Goal: Information Seeking & Learning: Learn about a topic

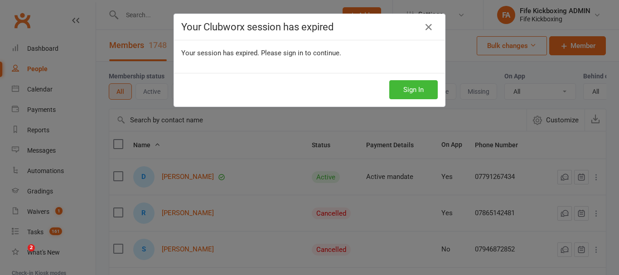
select select "100"
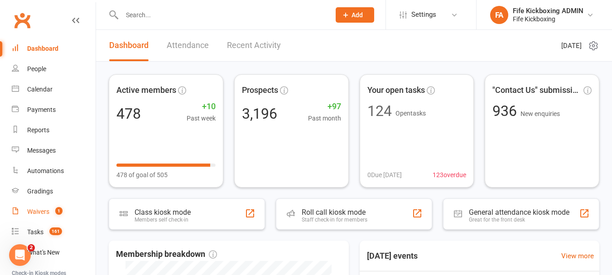
click at [35, 221] on link "Waivers 1" at bounding box center [54, 212] width 84 height 20
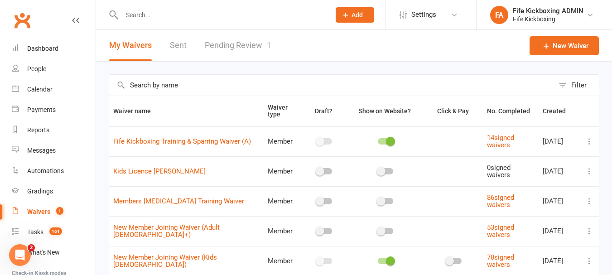
click at [223, 48] on link "Pending Review 1" at bounding box center [238, 45] width 67 height 31
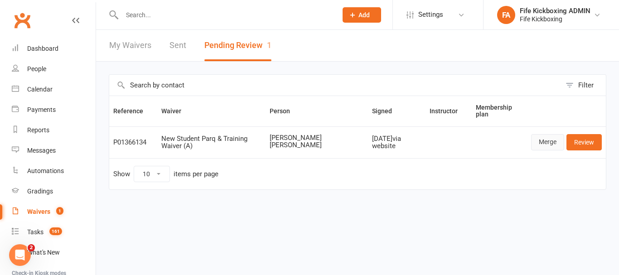
click at [555, 143] on link "Merge" at bounding box center [547, 142] width 33 height 16
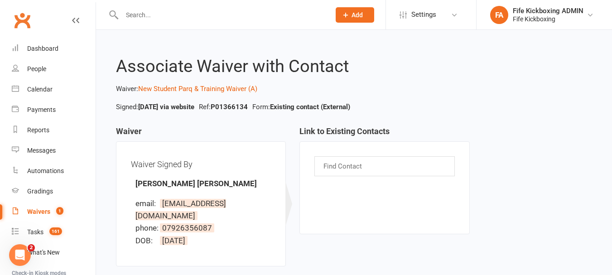
scroll to position [96, 0]
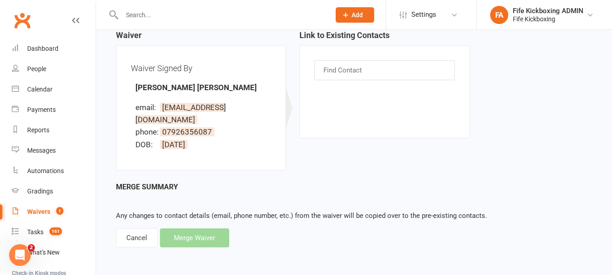
click at [209, 243] on div "Merge Summary Any changes to contact details (email, phone number, etc.) from t…" at bounding box center [354, 214] width 476 height 67
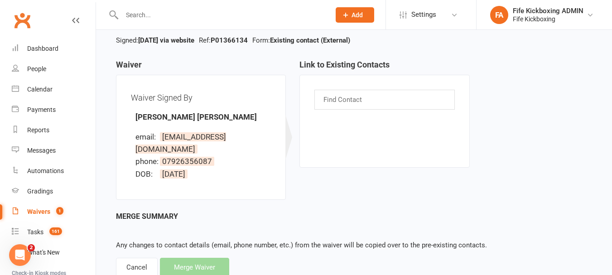
scroll to position [51, 0]
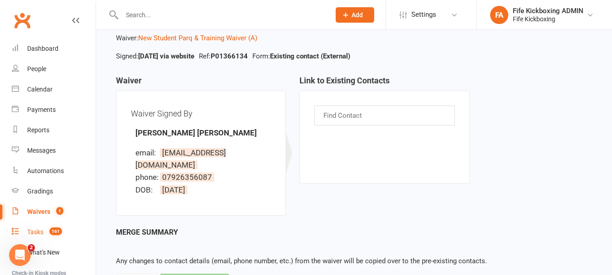
click at [35, 239] on link "Tasks 161" at bounding box center [54, 232] width 84 height 20
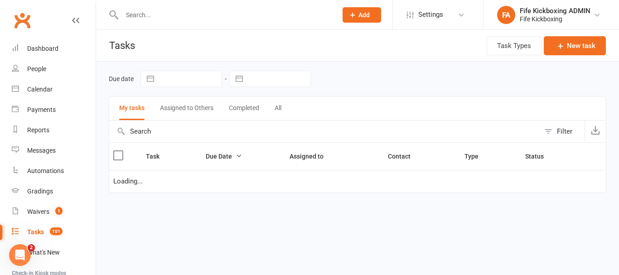
select select "started"
select select "waiting"
select select "started"
select select "waiting"
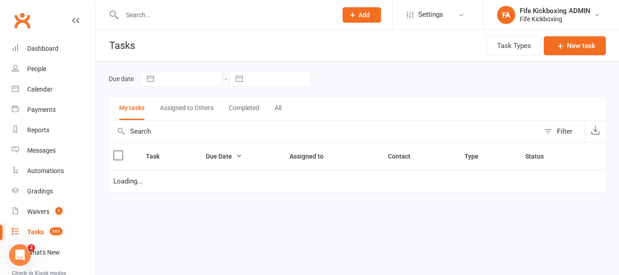
select select "started"
select select "waiting"
select select "started"
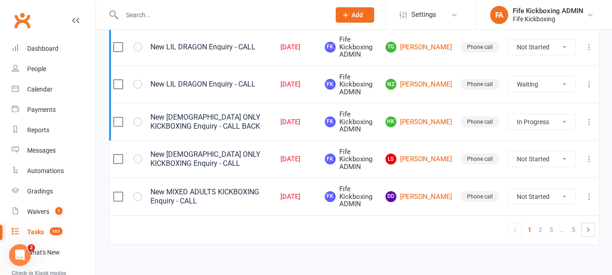
scroll to position [898, 0]
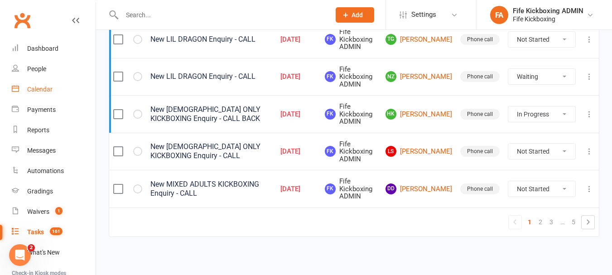
click at [42, 95] on link "Calendar" at bounding box center [54, 89] width 84 height 20
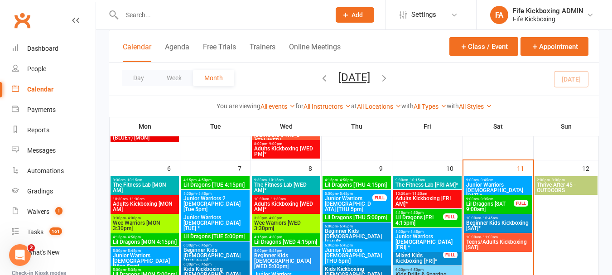
scroll to position [317, 0]
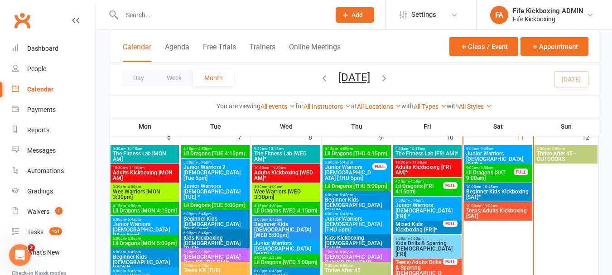
click at [498, 156] on span "Junior Warriors [DEMOGRAPHIC_DATA] [SAT] *" at bounding box center [498, 159] width 65 height 16
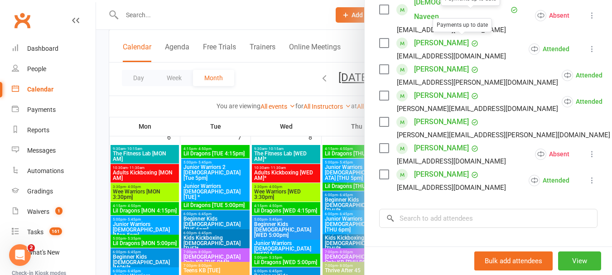
scroll to position [363, 0]
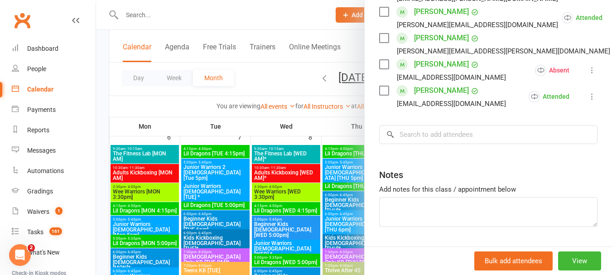
click at [340, 155] on div at bounding box center [354, 137] width 516 height 275
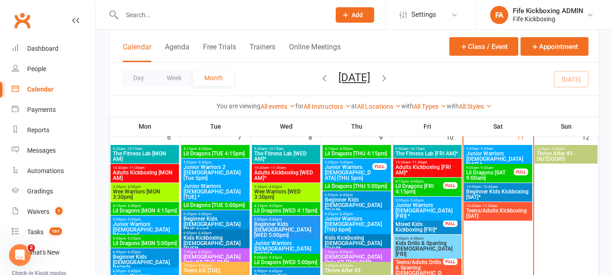
click at [474, 172] on span "Lil Dragons [SAT 9:00am]" at bounding box center [490, 175] width 49 height 11
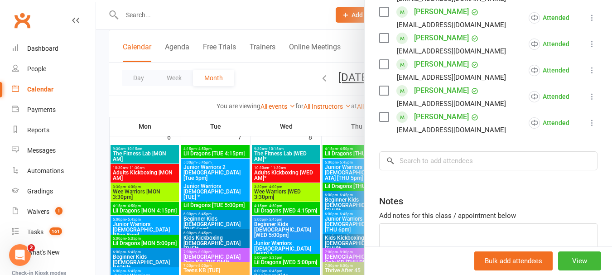
click at [295, 167] on div at bounding box center [354, 137] width 516 height 275
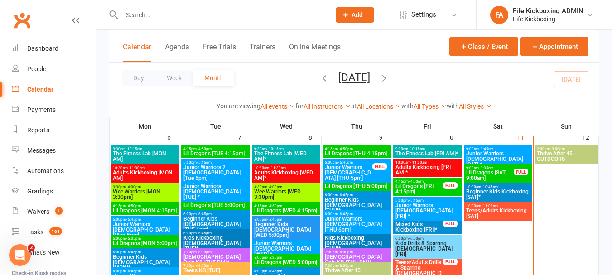
click at [477, 192] on span "Beginner Kids Kickboxing [SAT]*" at bounding box center [498, 194] width 65 height 11
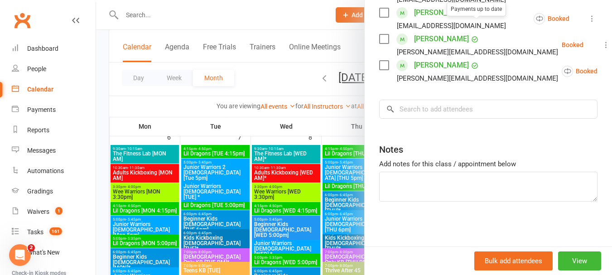
scroll to position [307, 0]
click at [288, 185] on div at bounding box center [354, 137] width 516 height 275
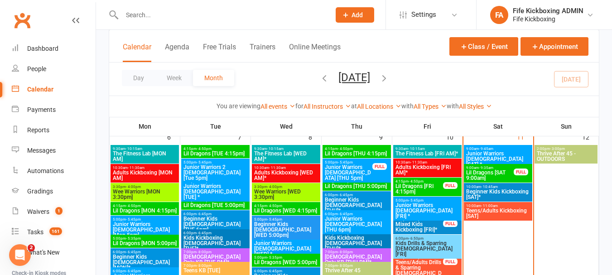
click at [475, 213] on span "Teens/Adults Kickboxing [SAT]" at bounding box center [498, 213] width 65 height 11
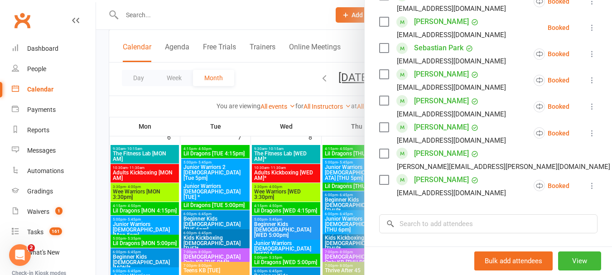
scroll to position [544, 0]
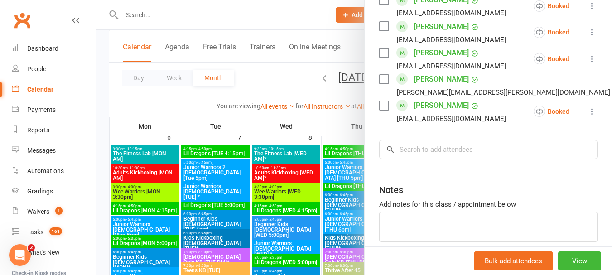
click at [297, 159] on div at bounding box center [354, 137] width 516 height 275
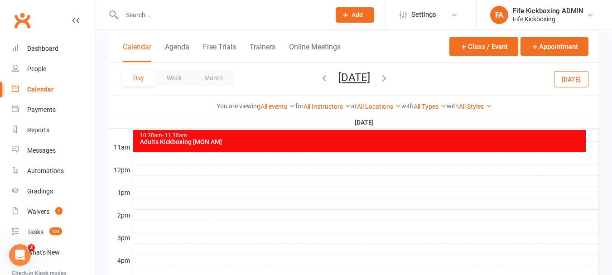
scroll to position [0, 0]
click at [220, 87] on div "Day Week Month [DATE] [DATE] Sun Mon Tue Wed Thu Fri Sat 28 29 30 01 02 03 04 0…" at bounding box center [354, 79] width 490 height 33
click at [219, 82] on button "Month" at bounding box center [213, 78] width 41 height 16
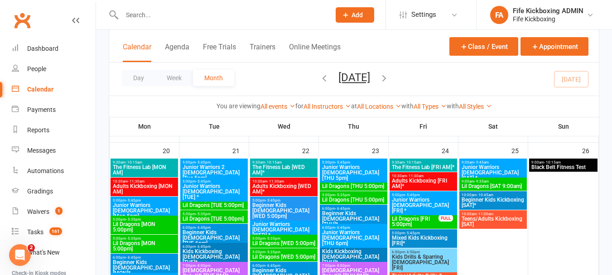
scroll to position [609, 0]
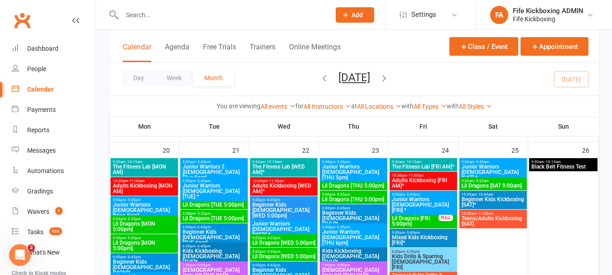
click at [167, 171] on span "The Fitness Lab [MON AM]" at bounding box center [144, 169] width 64 height 11
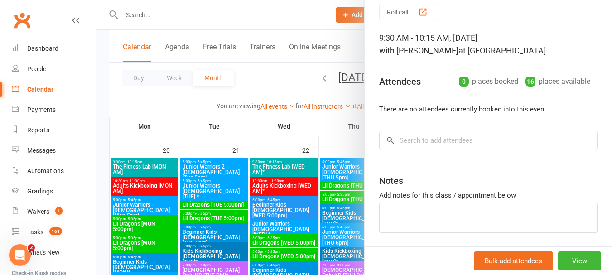
scroll to position [67, 0]
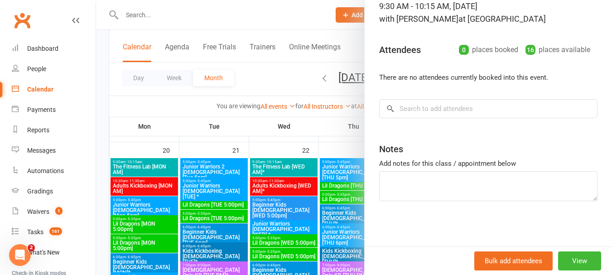
drag, startPoint x: 201, startPoint y: 145, endPoint x: 179, endPoint y: 160, distance: 27.4
click at [200, 145] on div at bounding box center [354, 137] width 516 height 275
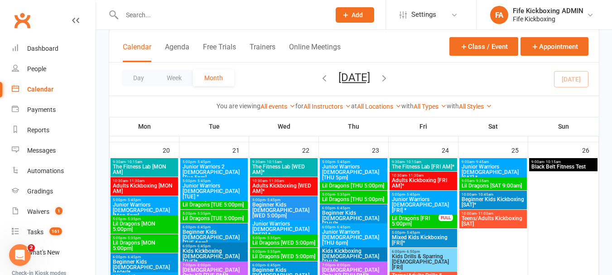
click at [142, 187] on span "Adults Kickboxing [MON AM]" at bounding box center [144, 188] width 64 height 11
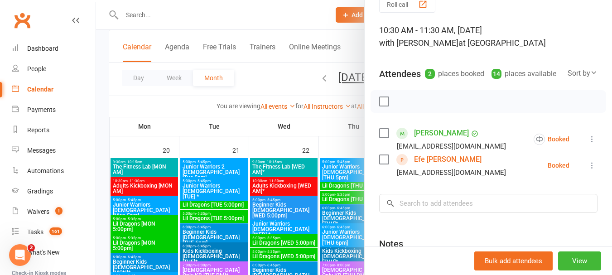
scroll to position [91, 0]
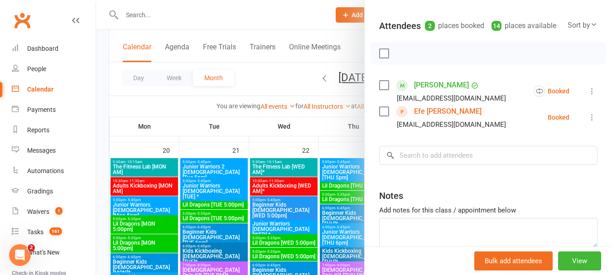
click at [424, 119] on link "Efe [PERSON_NAME]" at bounding box center [448, 111] width 68 height 15
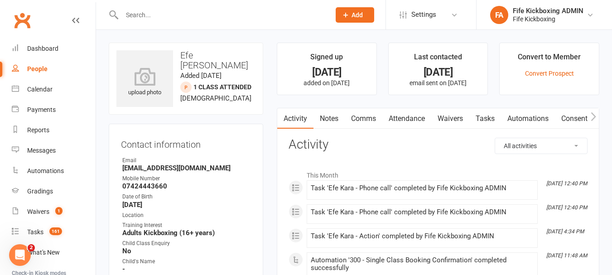
click at [389, 121] on link "Attendance" at bounding box center [407, 118] width 49 height 21
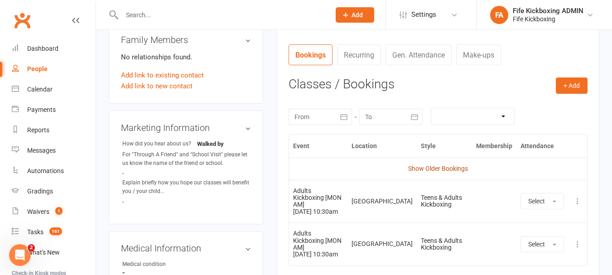
click at [452, 165] on link "Show Older Bookings" at bounding box center [438, 168] width 60 height 7
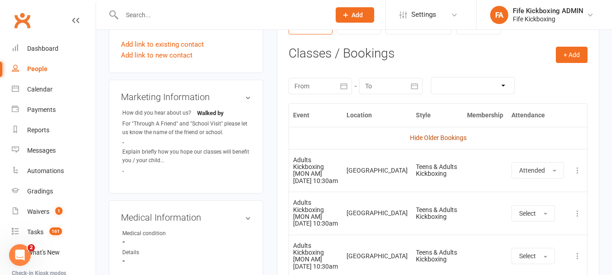
scroll to position [408, 0]
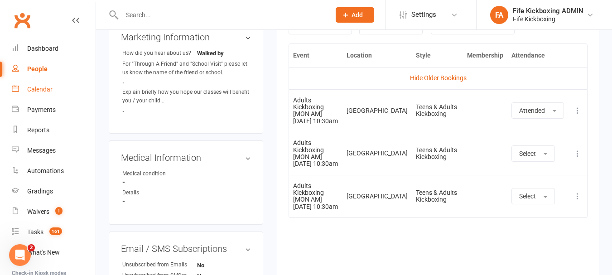
click at [32, 95] on link "Calendar" at bounding box center [54, 89] width 84 height 20
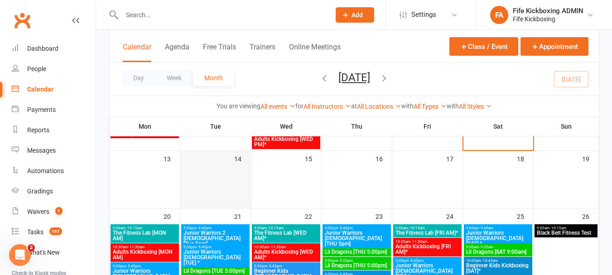
scroll to position [589, 0]
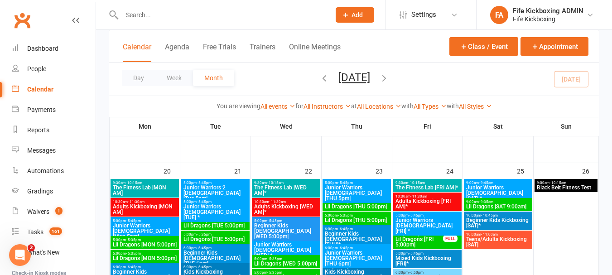
click at [154, 211] on span "Adults Kickboxing [MON AM]" at bounding box center [144, 209] width 65 height 11
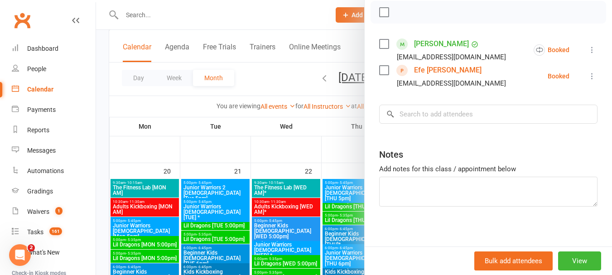
scroll to position [136, 0]
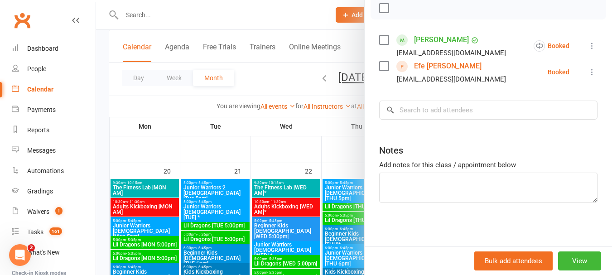
click at [162, 208] on div at bounding box center [354, 137] width 516 height 275
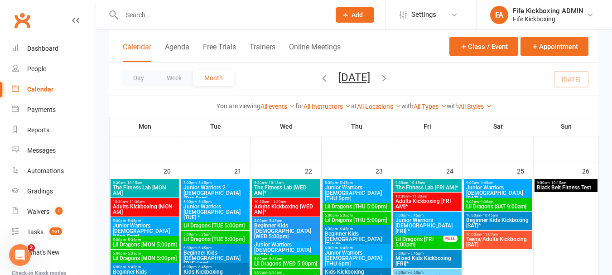
click at [155, 226] on span "Junior Warriors [DEMOGRAPHIC_DATA] [Mon 5pm]" at bounding box center [144, 231] width 65 height 16
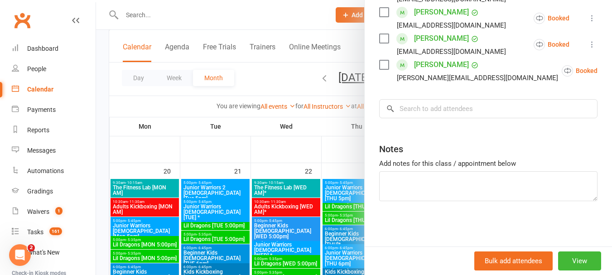
scroll to position [333, 0]
click at [188, 228] on div at bounding box center [354, 137] width 516 height 275
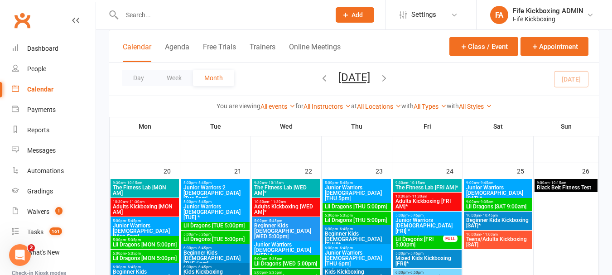
click at [159, 242] on span "Lil Dragons [MON 5:00pm]" at bounding box center [144, 244] width 65 height 5
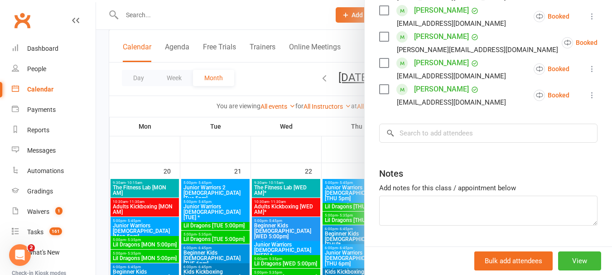
scroll to position [254, 0]
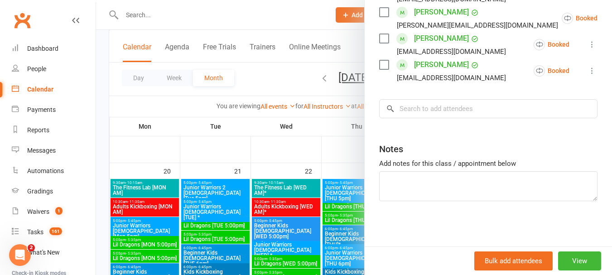
click at [164, 241] on div at bounding box center [354, 137] width 516 height 275
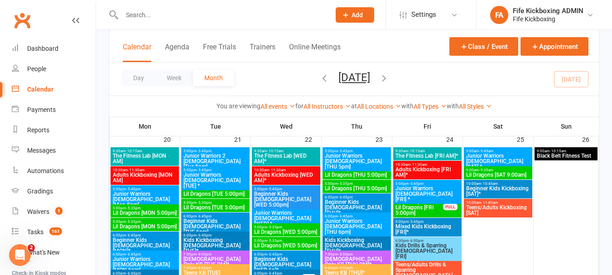
scroll to position [635, 0]
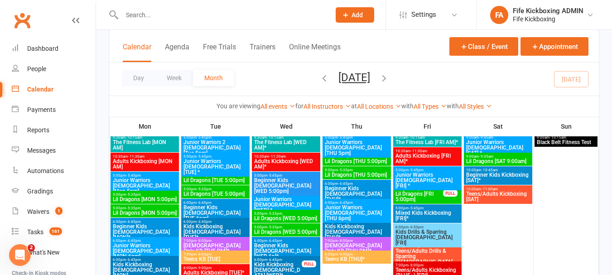
click at [155, 212] on span "Lil Dragons [MON 5:00pm]" at bounding box center [144, 212] width 65 height 5
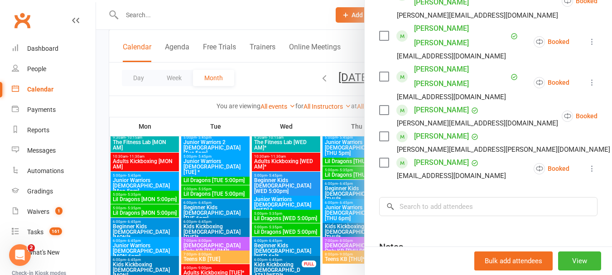
scroll to position [272, 0]
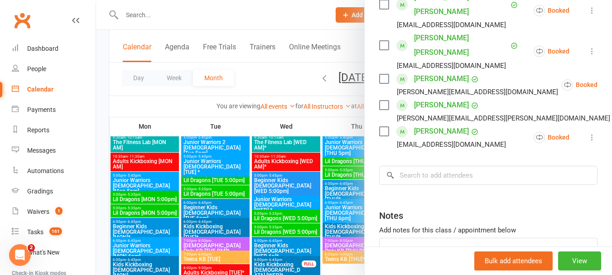
drag, startPoint x: 210, startPoint y: 215, endPoint x: 205, endPoint y: 219, distance: 6.2
click at [209, 215] on div at bounding box center [354, 137] width 516 height 275
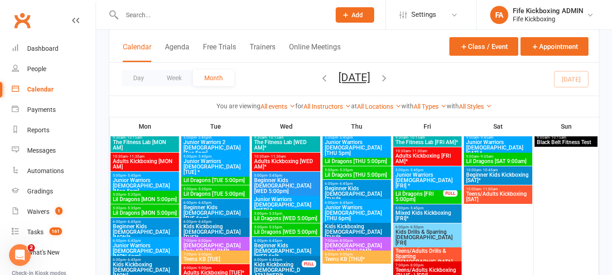
click at [139, 226] on span "Beginner Kids [DEMOGRAPHIC_DATA] [MON]*" at bounding box center [144, 232] width 65 height 16
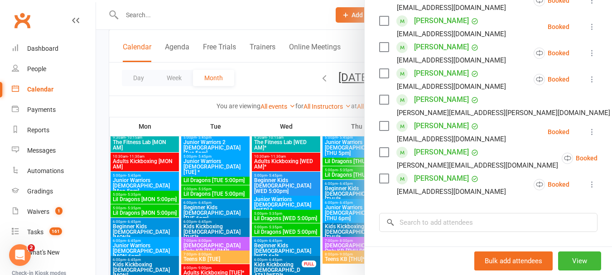
scroll to position [307, 0]
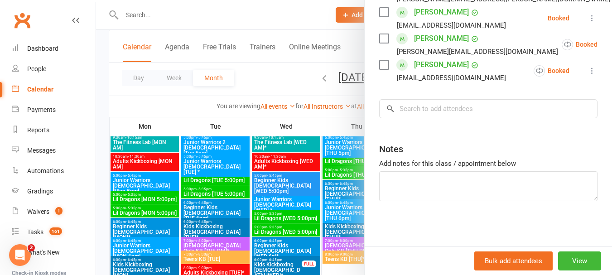
click at [193, 221] on div at bounding box center [354, 137] width 516 height 275
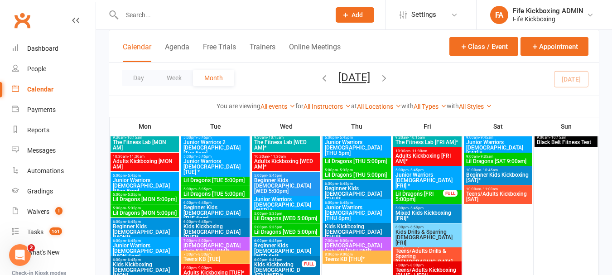
click at [170, 248] on span "Junior Warriors [DEMOGRAPHIC_DATA] [MON 6pm]" at bounding box center [144, 251] width 65 height 16
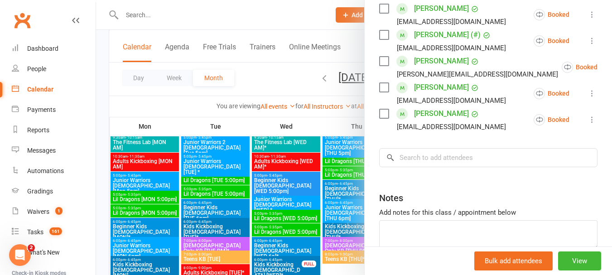
scroll to position [272, 0]
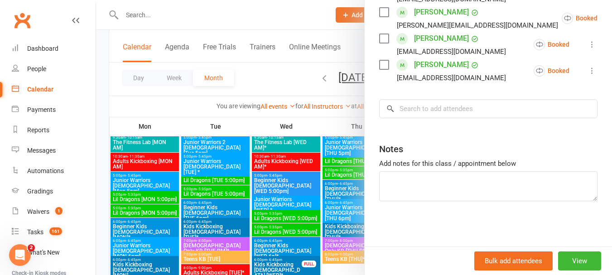
drag, startPoint x: 226, startPoint y: 247, endPoint x: 220, endPoint y: 244, distance: 6.7
click at [226, 247] on div at bounding box center [354, 137] width 516 height 275
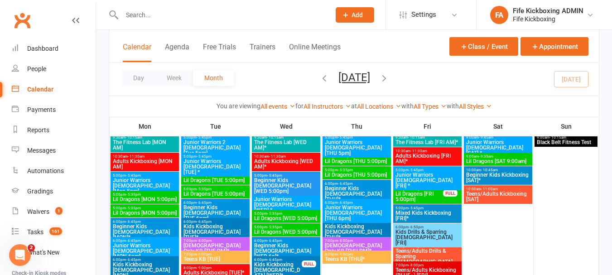
scroll to position [725, 0]
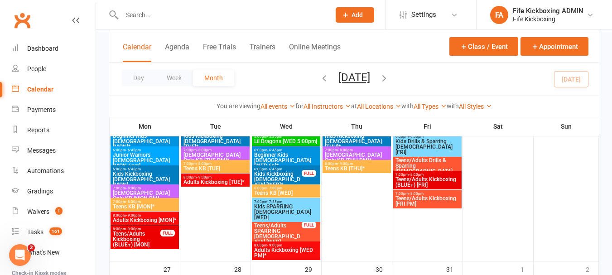
click at [147, 191] on span "[DEMOGRAPHIC_DATA] Only KB [MON PM]" at bounding box center [144, 195] width 65 height 11
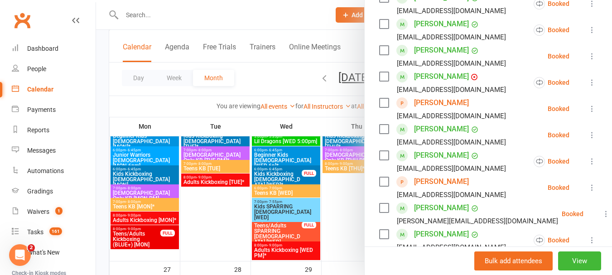
scroll to position [227, 0]
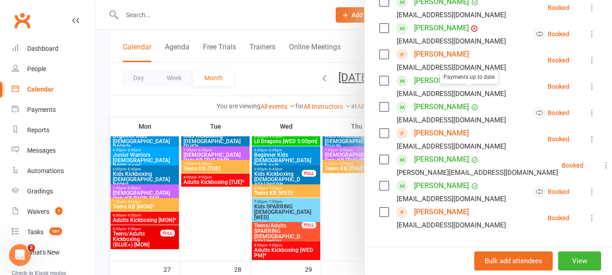
click at [464, 62] on link "[PERSON_NAME]" at bounding box center [441, 54] width 55 height 15
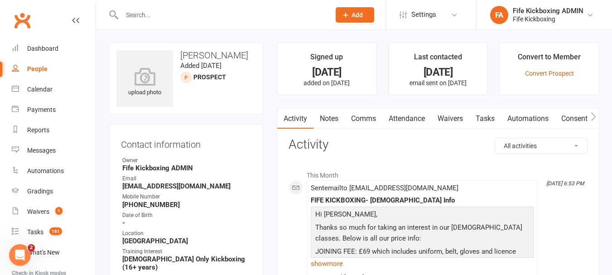
click at [407, 118] on link "Attendance" at bounding box center [407, 118] width 49 height 21
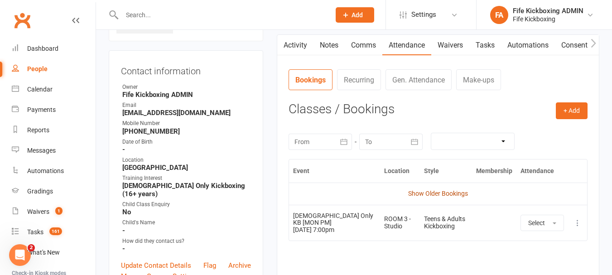
scroll to position [136, 0]
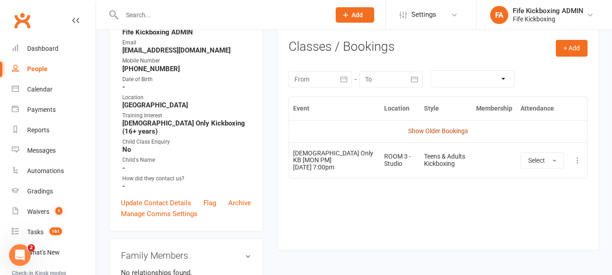
click at [441, 130] on link "Show Older Bookings" at bounding box center [438, 130] width 60 height 7
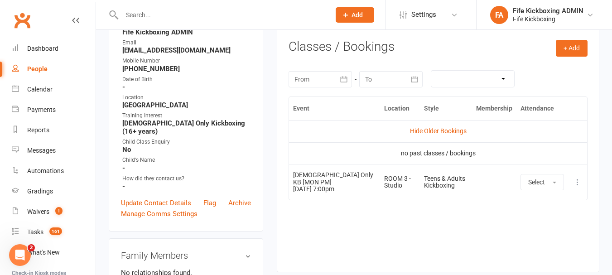
click at [170, 10] on input "text" at bounding box center [221, 15] width 205 height 13
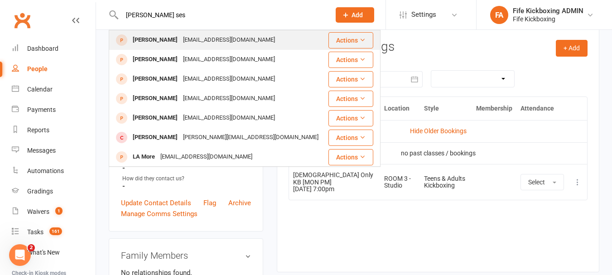
type input "[PERSON_NAME] ses"
click at [180, 39] on div "[EMAIL_ADDRESS][DOMAIN_NAME]" at bounding box center [228, 40] width 97 height 13
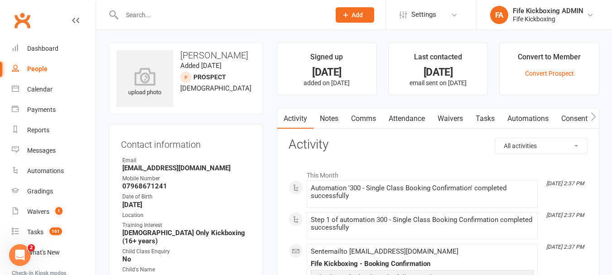
click at [407, 113] on link "Attendance" at bounding box center [407, 118] width 49 height 21
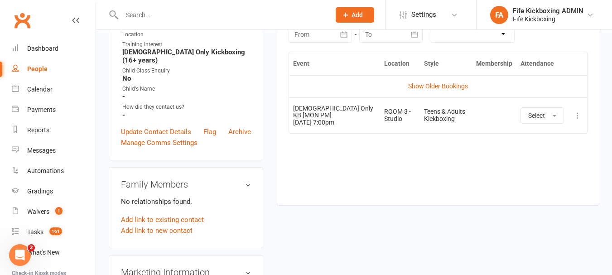
scroll to position [181, 0]
click at [442, 79] on td "Show Older Bookings" at bounding box center [438, 86] width 298 height 22
click at [442, 83] on link "Show Older Bookings" at bounding box center [438, 85] width 60 height 7
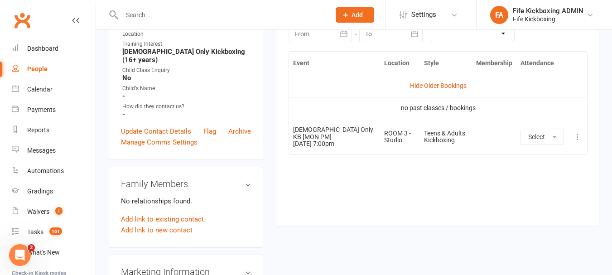
click at [295, 17] on input "text" at bounding box center [221, 15] width 205 height 13
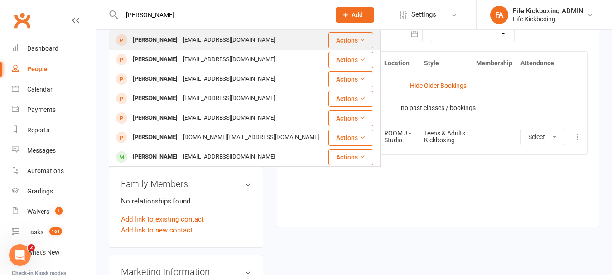
type input "[PERSON_NAME]"
click at [194, 41] on div "[EMAIL_ADDRESS][DOMAIN_NAME]" at bounding box center [228, 40] width 97 height 13
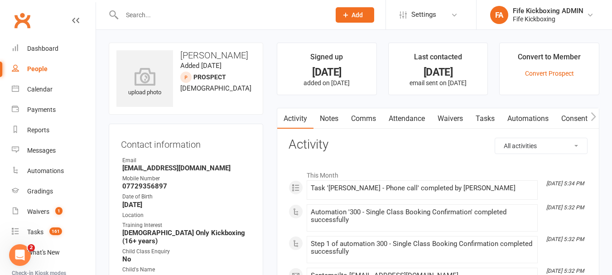
drag, startPoint x: 401, startPoint y: 118, endPoint x: 406, endPoint y: 120, distance: 4.9
click at [402, 118] on link "Attendance" at bounding box center [407, 118] width 49 height 21
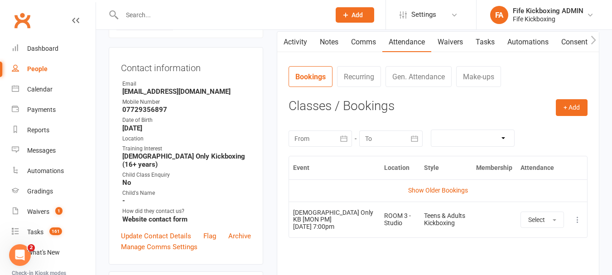
scroll to position [181, 0]
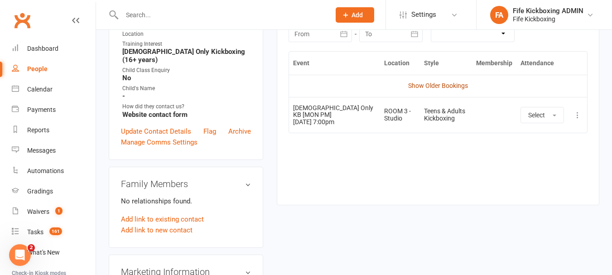
click at [446, 89] on link "Show Older Bookings" at bounding box center [438, 85] width 60 height 7
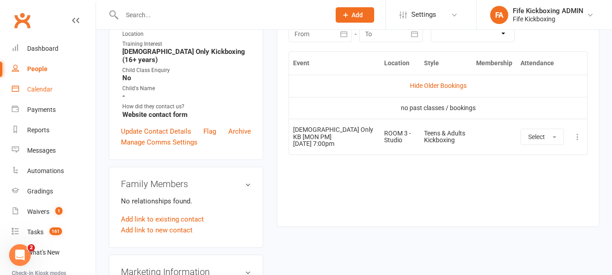
click at [38, 88] on div "Calendar" at bounding box center [39, 89] width 25 height 7
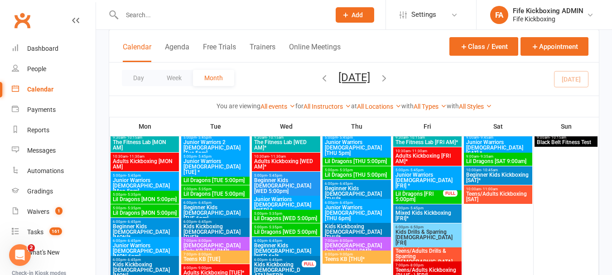
scroll to position [680, 0]
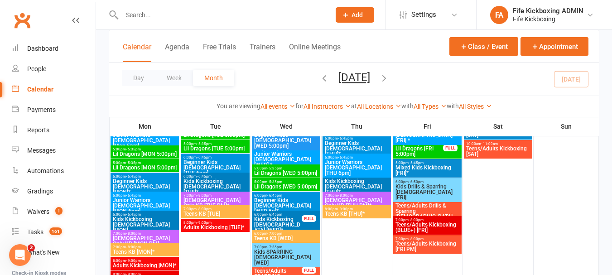
click at [152, 249] on div "7:00pm - 8:00pm Teens KB [MON]*" at bounding box center [145, 249] width 68 height 13
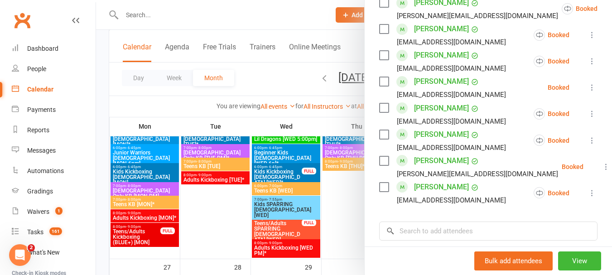
scroll to position [771, 0]
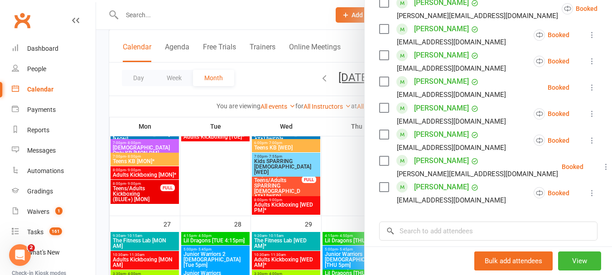
click at [154, 177] on div at bounding box center [354, 137] width 516 height 275
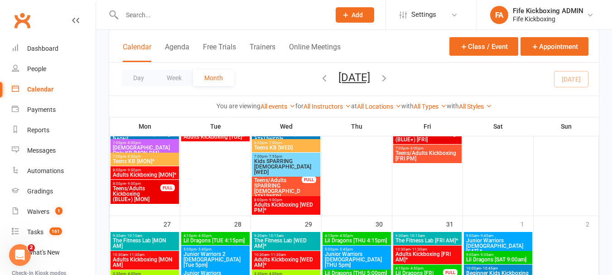
click at [146, 171] on span "8:00pm - 9:00pm" at bounding box center [144, 170] width 65 height 4
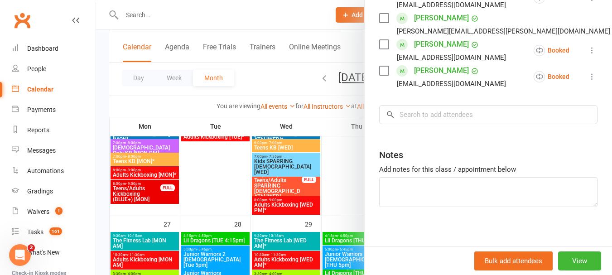
scroll to position [386, 0]
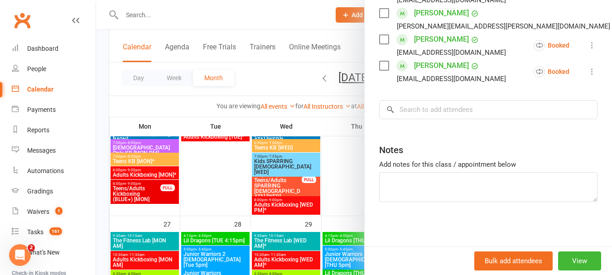
click at [270, 185] on div at bounding box center [354, 137] width 516 height 275
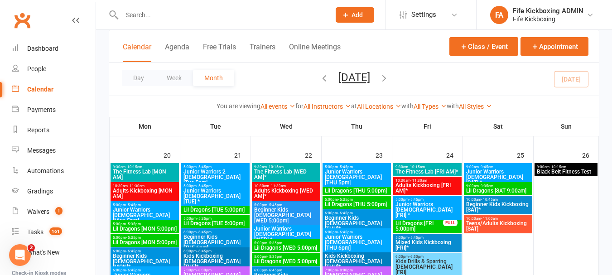
scroll to position [589, 0]
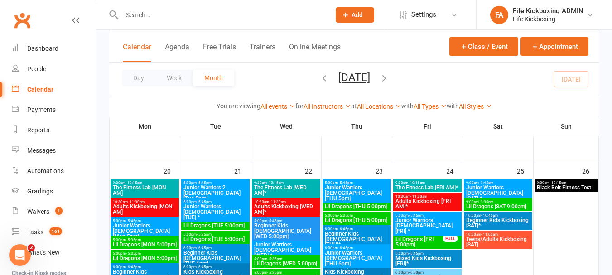
click at [223, 189] on span "Junior Warriors 2 [DEMOGRAPHIC_DATA] [Tue 5pm]" at bounding box center [215, 193] width 65 height 16
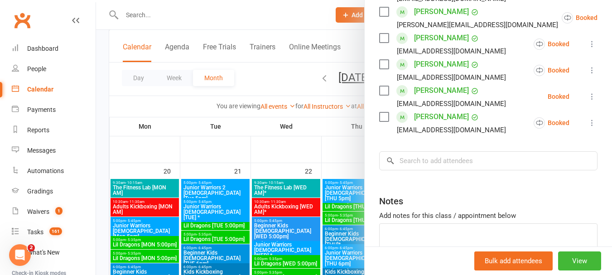
scroll to position [272, 0]
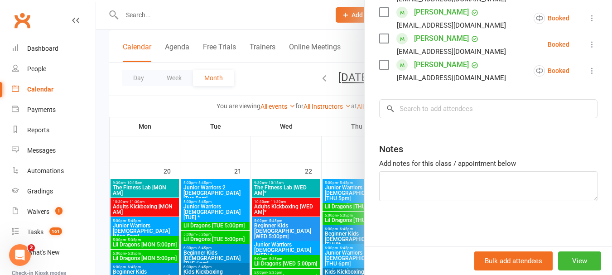
click at [259, 204] on div at bounding box center [354, 137] width 516 height 275
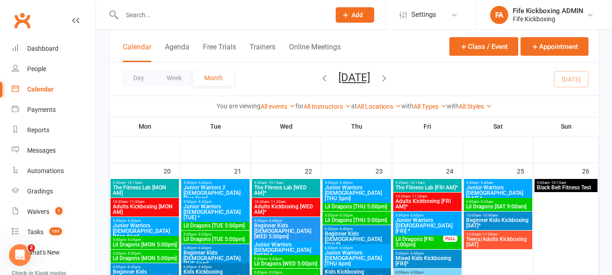
click at [220, 211] on span "Junior Warriors [DEMOGRAPHIC_DATA] [TUE] *" at bounding box center [215, 212] width 65 height 16
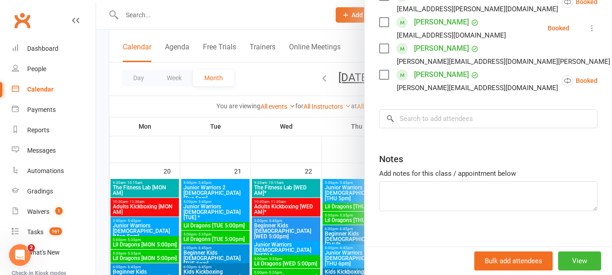
scroll to position [227, 0]
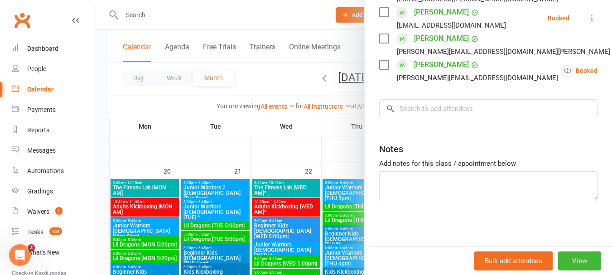
click at [240, 213] on div at bounding box center [354, 137] width 516 height 275
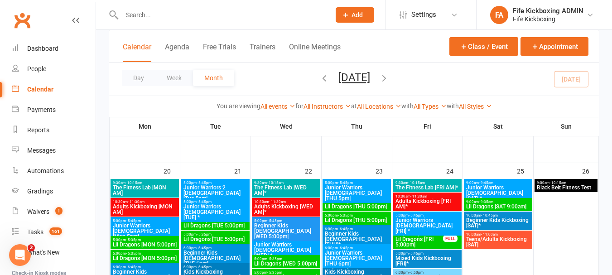
click at [231, 225] on span "Lil Dragons [TUE 5:00pm]" at bounding box center [215, 225] width 65 height 5
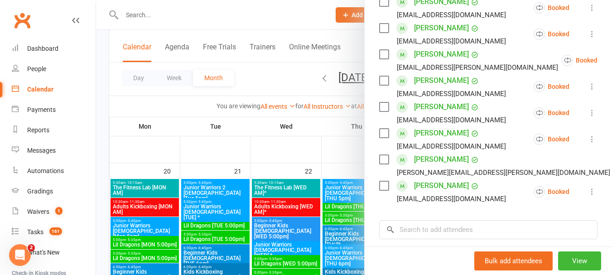
click at [213, 235] on div at bounding box center [354, 137] width 516 height 275
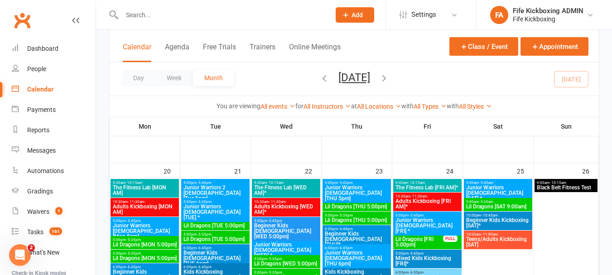
click at [204, 240] on span "Lil Dragons [TUE 5:00pm]" at bounding box center [215, 239] width 65 height 5
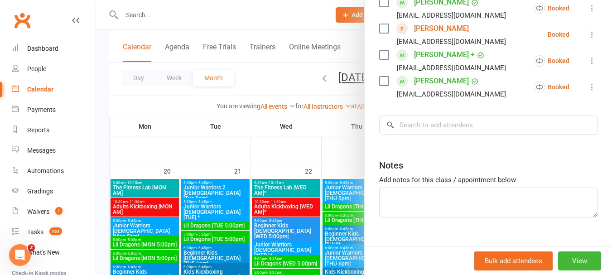
scroll to position [181, 0]
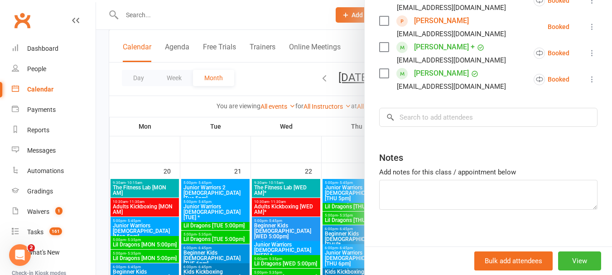
click at [430, 28] on link "[PERSON_NAME]" at bounding box center [441, 21] width 55 height 15
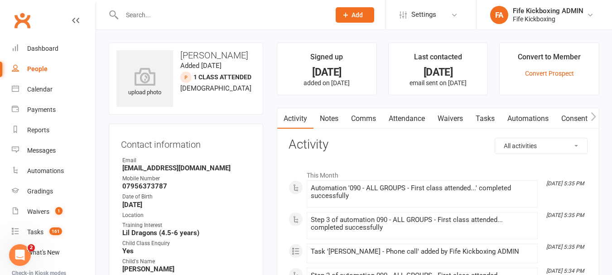
click at [398, 128] on link "Attendance" at bounding box center [407, 118] width 49 height 21
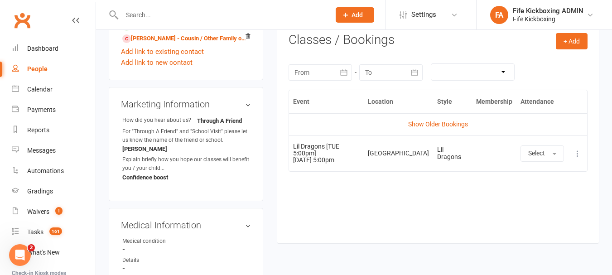
scroll to position [363, 0]
click at [444, 125] on link "Show Older Bookings" at bounding box center [438, 123] width 60 height 7
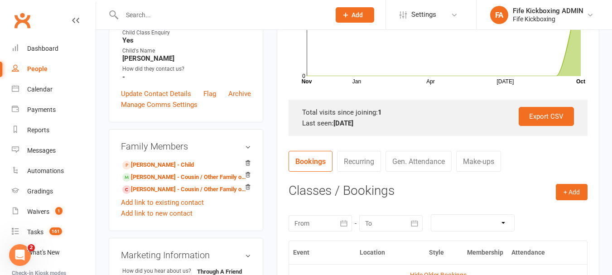
scroll to position [181, 0]
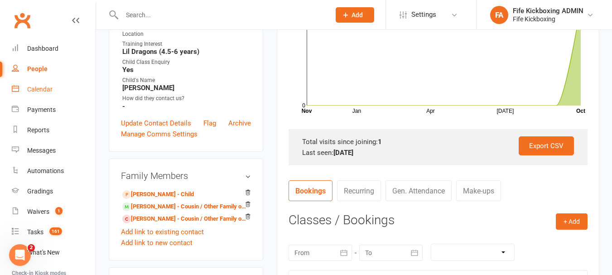
click at [30, 87] on div "Calendar" at bounding box center [39, 89] width 25 height 7
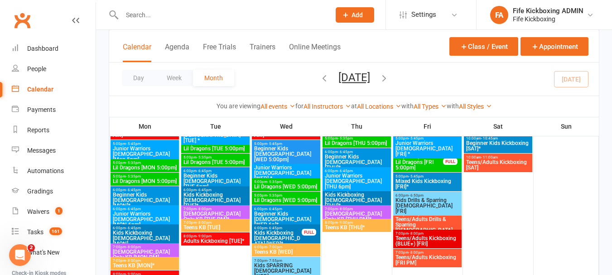
scroll to position [680, 0]
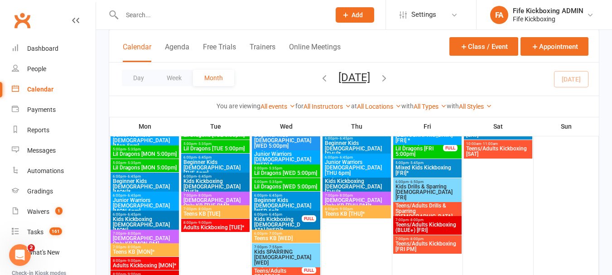
click at [228, 160] on span "Beginner Kids [DEMOGRAPHIC_DATA] [TUE 6pm]" at bounding box center [215, 168] width 65 height 16
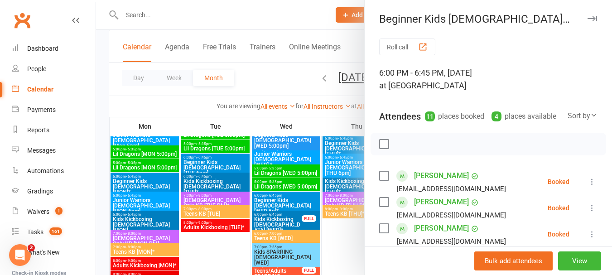
click at [240, 157] on div at bounding box center [354, 137] width 516 height 275
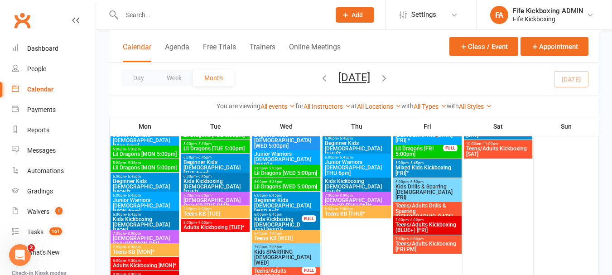
click at [228, 142] on span "5:00pm - 5:35pm" at bounding box center [215, 144] width 65 height 4
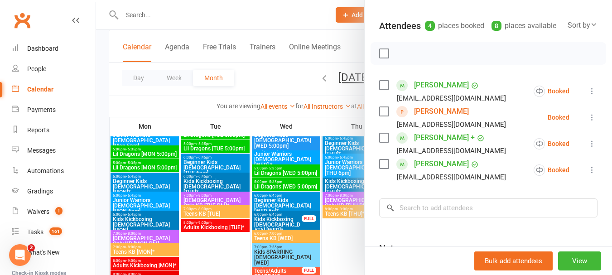
scroll to position [181, 0]
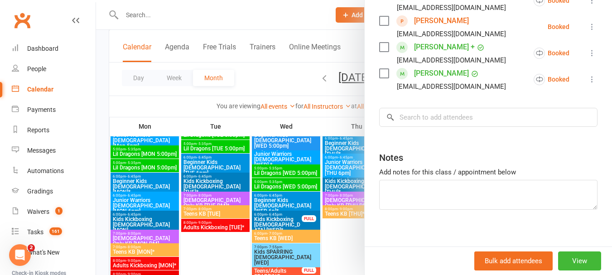
click at [225, 185] on div at bounding box center [354, 137] width 516 height 275
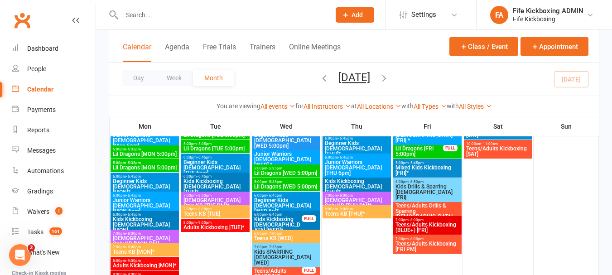
click at [205, 160] on span "Beginner Kids [DEMOGRAPHIC_DATA] [TUE 6pm]" at bounding box center [215, 168] width 65 height 16
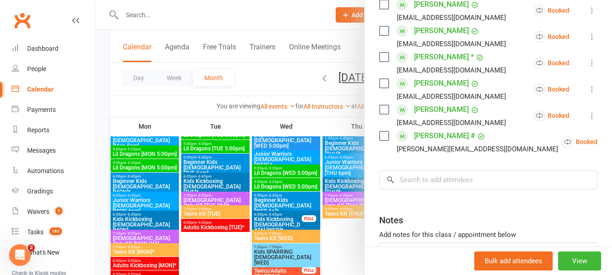
scroll to position [317, 0]
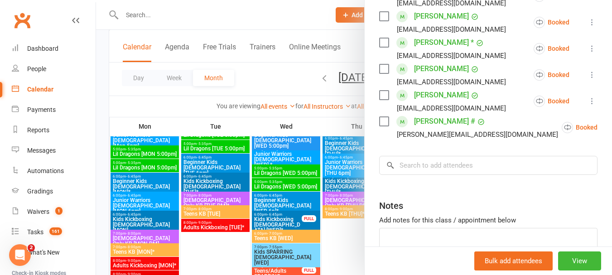
click at [141, 164] on div at bounding box center [354, 137] width 516 height 275
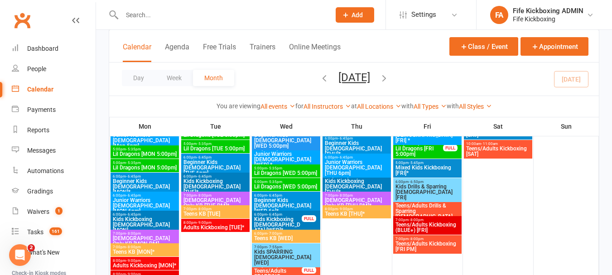
click at [222, 181] on span "Kids Kickboxing [DEMOGRAPHIC_DATA] [TUE]*" at bounding box center [215, 187] width 65 height 16
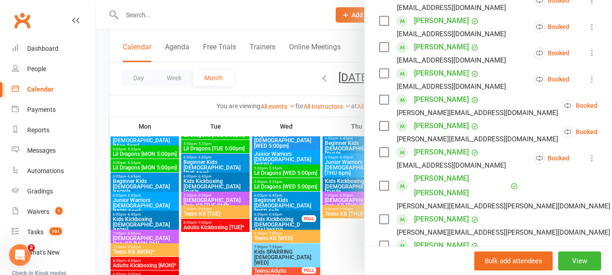
scroll to position [272, 0]
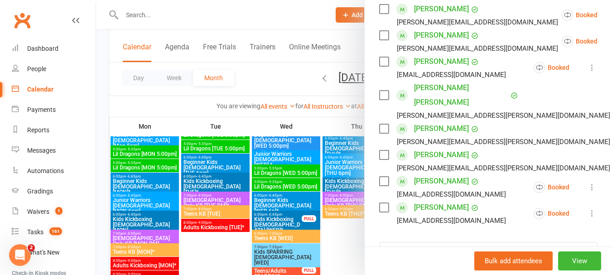
click at [269, 191] on div at bounding box center [354, 137] width 516 height 275
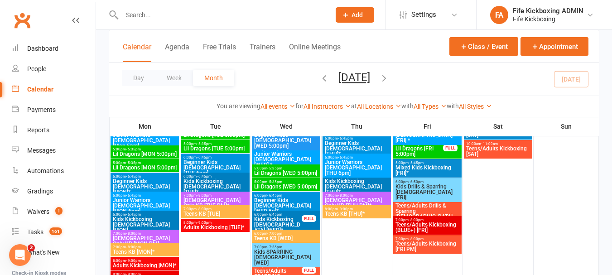
click at [230, 200] on span "[DEMOGRAPHIC_DATA] Only KB [TUE PM]*" at bounding box center [215, 203] width 65 height 11
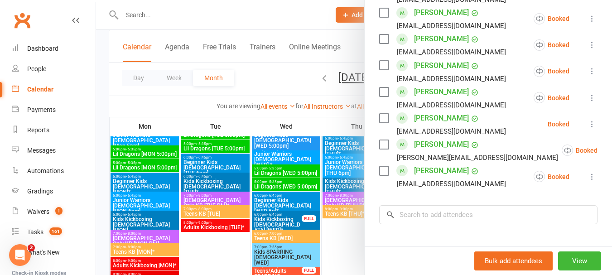
scroll to position [525, 0]
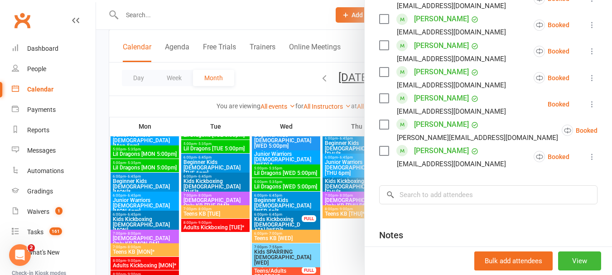
click at [302, 191] on div at bounding box center [354, 137] width 516 height 275
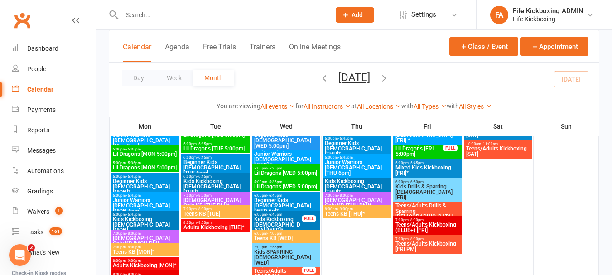
click at [238, 209] on span "7:00pm - 8:00pm" at bounding box center [215, 209] width 65 height 4
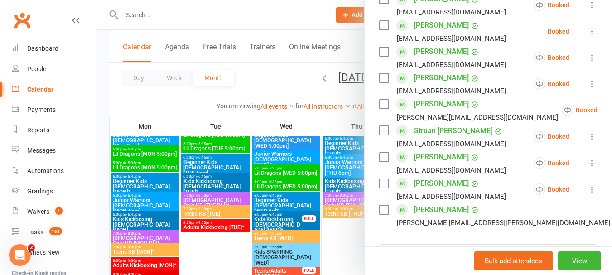
scroll to position [499, 0]
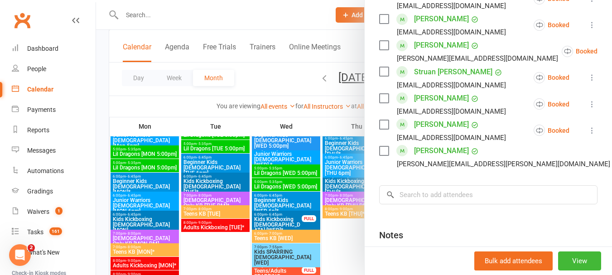
click at [281, 223] on div at bounding box center [354, 137] width 516 height 275
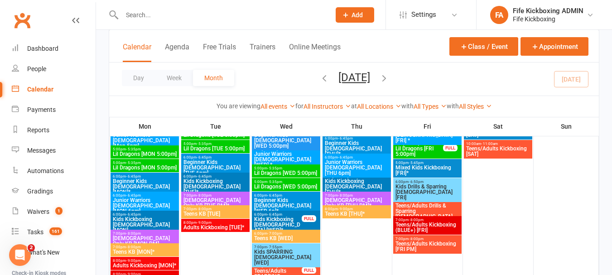
click at [224, 225] on span "Adults Kickboxing [TUE]*" at bounding box center [215, 227] width 65 height 5
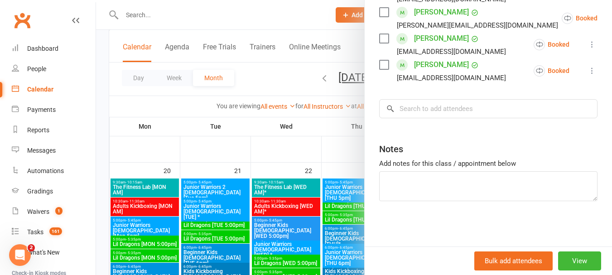
scroll to position [589, 0]
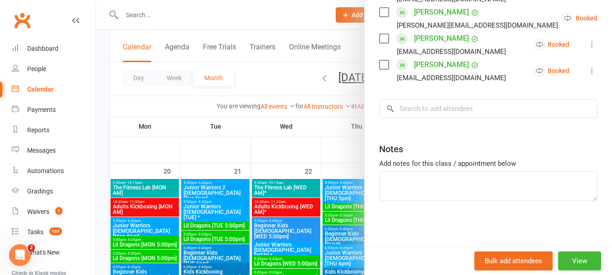
click at [286, 189] on div at bounding box center [354, 137] width 516 height 275
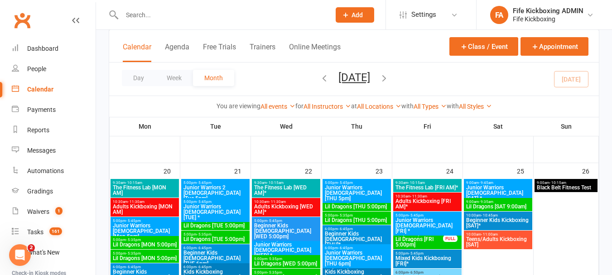
click at [286, 189] on span "The Fitness Lab [WED AM]*" at bounding box center [286, 190] width 65 height 11
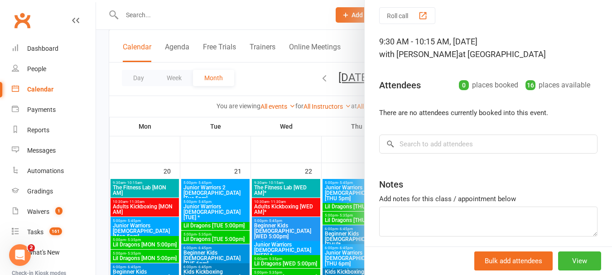
scroll to position [67, 0]
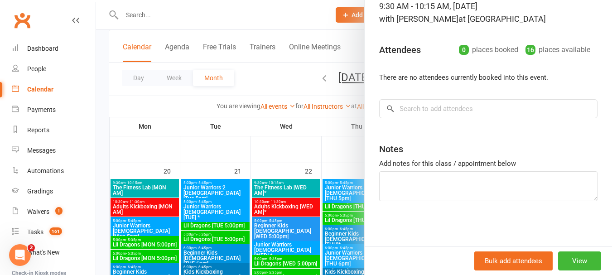
click at [348, 184] on div at bounding box center [354, 137] width 516 height 275
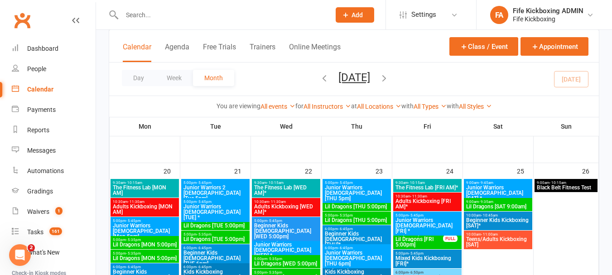
click at [292, 204] on span "Adults Kickboxing [WED AM]*" at bounding box center [286, 209] width 65 height 11
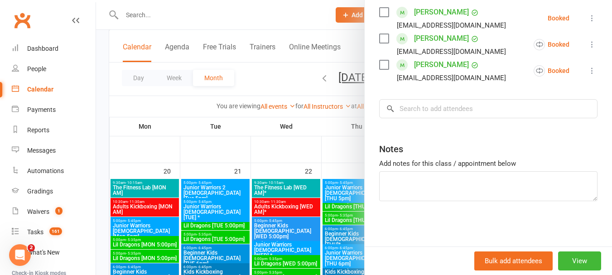
scroll to position [175, 0]
drag, startPoint x: 343, startPoint y: 205, endPoint x: 309, endPoint y: 224, distance: 39.2
click at [340, 207] on div at bounding box center [354, 137] width 516 height 275
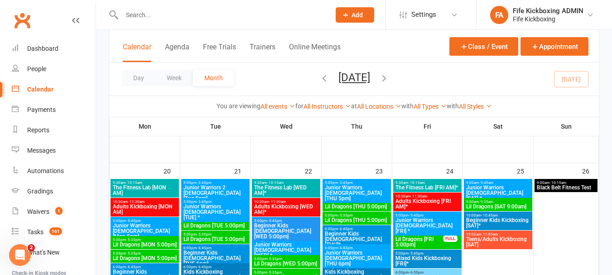
click at [307, 225] on span "Beginner Kids [DEMOGRAPHIC_DATA] [WED 5:00pm]" at bounding box center [286, 231] width 65 height 16
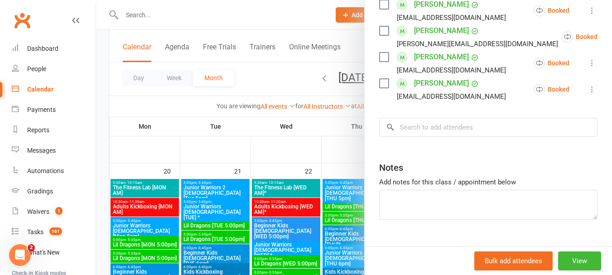
scroll to position [307, 0]
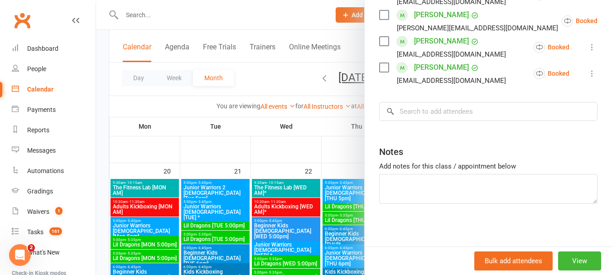
click at [290, 238] on div at bounding box center [354, 137] width 516 height 275
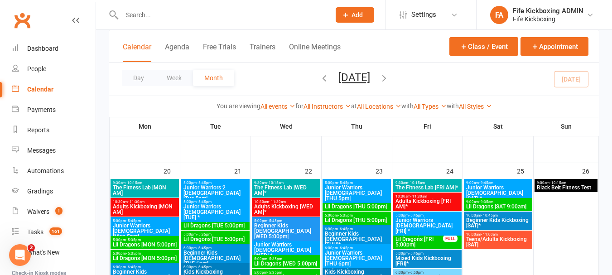
click at [295, 248] on span "Junior Warriors [DEMOGRAPHIC_DATA] [WED] *" at bounding box center [286, 250] width 65 height 16
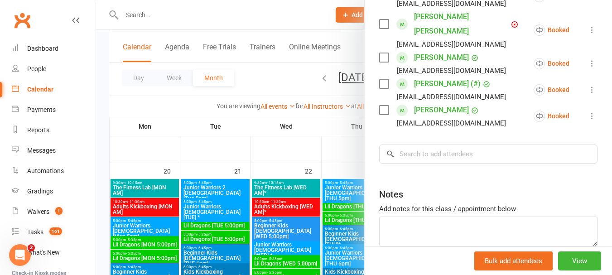
scroll to position [360, 0]
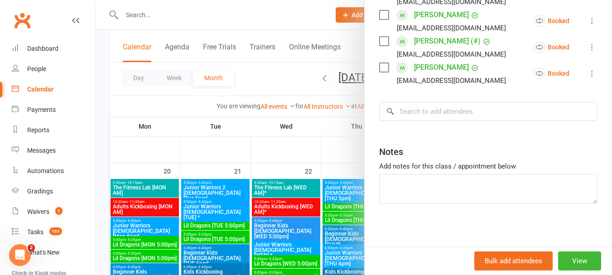
click at [301, 219] on div at bounding box center [354, 137] width 516 height 275
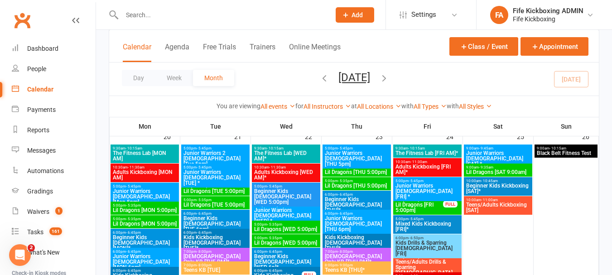
scroll to position [680, 0]
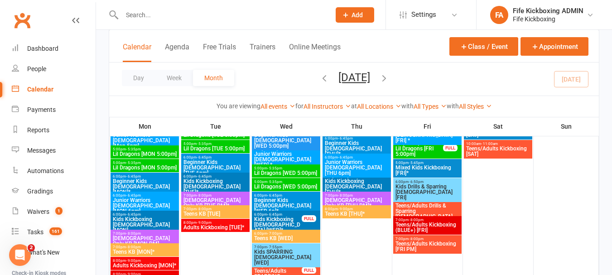
click at [299, 172] on span "Lil Dragons [WED 5:00pm]" at bounding box center [286, 172] width 65 height 5
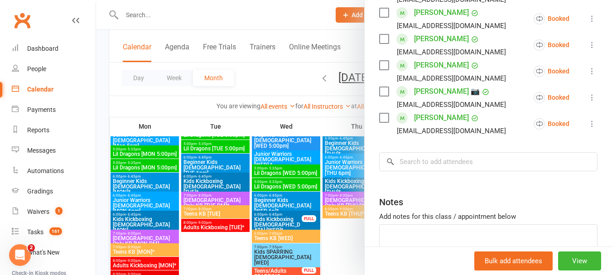
scroll to position [272, 0]
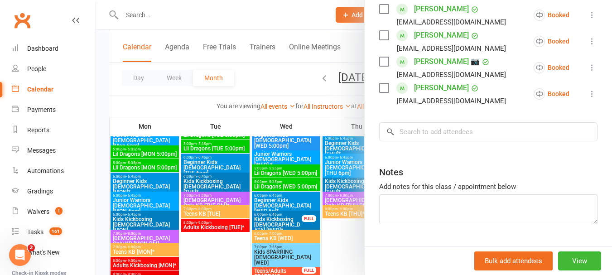
click at [301, 186] on div at bounding box center [354, 137] width 516 height 275
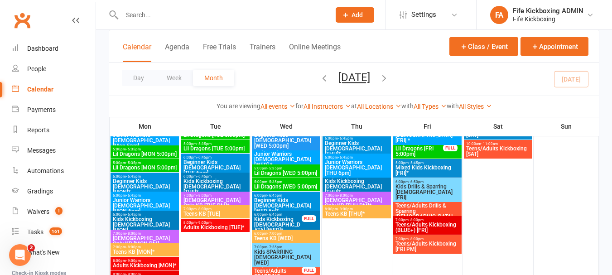
click at [301, 186] on span "Lil Dragons [WED 5:00pm]" at bounding box center [286, 186] width 65 height 5
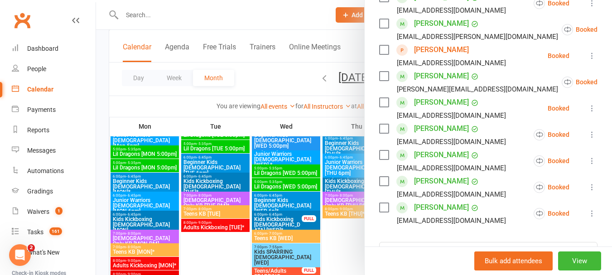
scroll to position [181, 0]
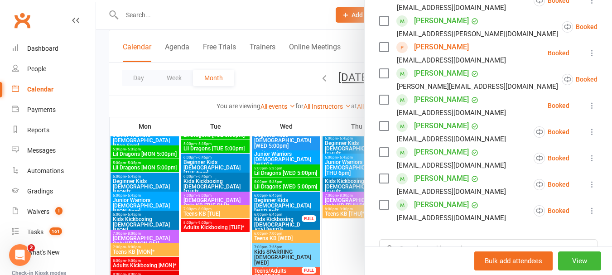
click at [414, 54] on link "[PERSON_NAME]" at bounding box center [441, 47] width 55 height 15
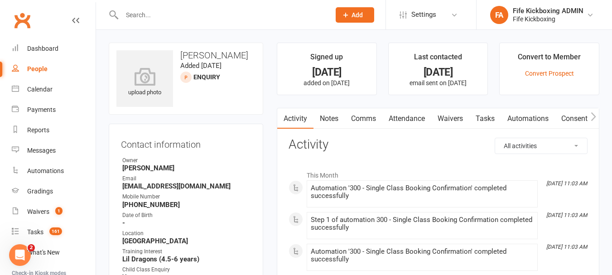
click at [416, 121] on link "Attendance" at bounding box center [407, 118] width 49 height 21
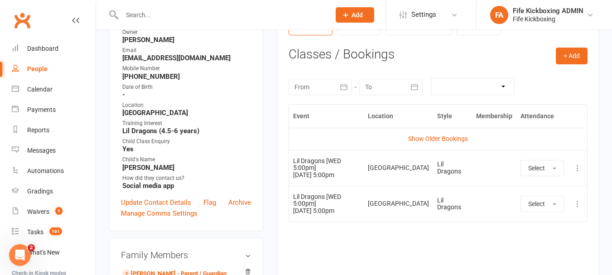
scroll to position [136, 0]
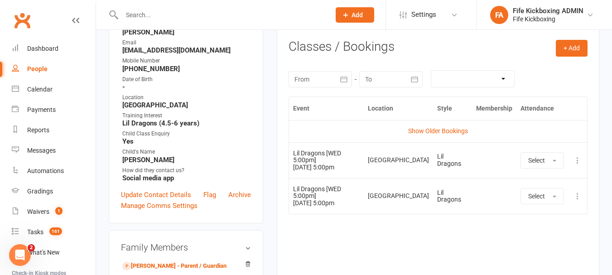
click at [423, 125] on td "Show Older Bookings" at bounding box center [438, 131] width 298 height 22
click at [422, 131] on link "Show Older Bookings" at bounding box center [438, 130] width 60 height 7
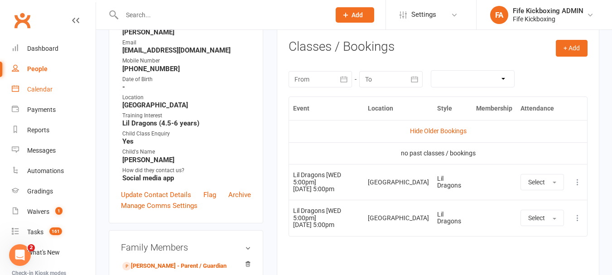
click at [54, 83] on link "Calendar" at bounding box center [54, 89] width 84 height 20
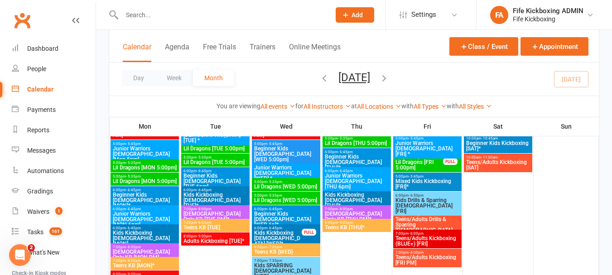
scroll to position [680, 0]
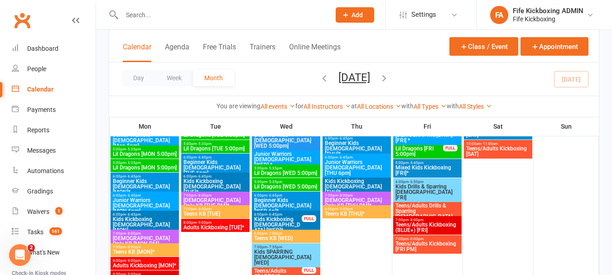
click at [302, 170] on span "5:00pm - 5:35pm" at bounding box center [286, 168] width 65 height 4
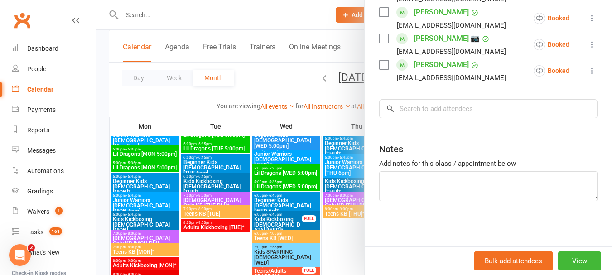
scroll to position [307, 0]
click at [324, 209] on div at bounding box center [354, 137] width 516 height 275
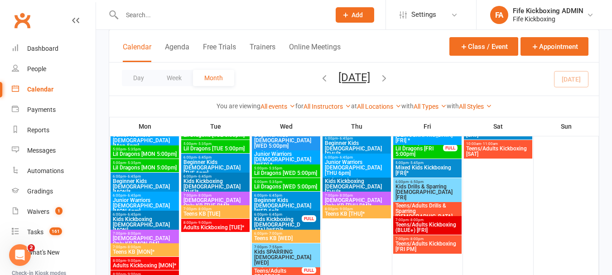
click at [307, 187] on span "Lil Dragons [WED 5:00pm]" at bounding box center [286, 186] width 65 height 5
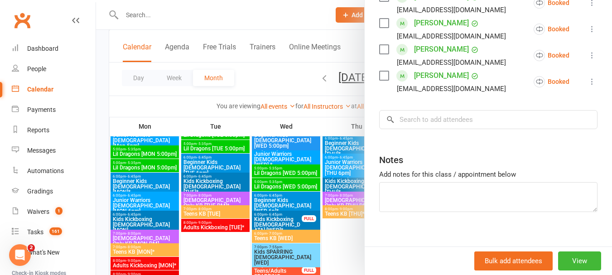
scroll to position [317, 0]
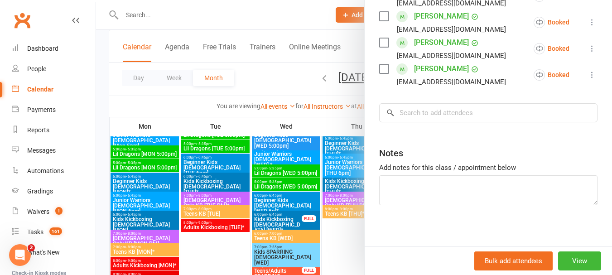
click at [350, 191] on div at bounding box center [354, 137] width 516 height 275
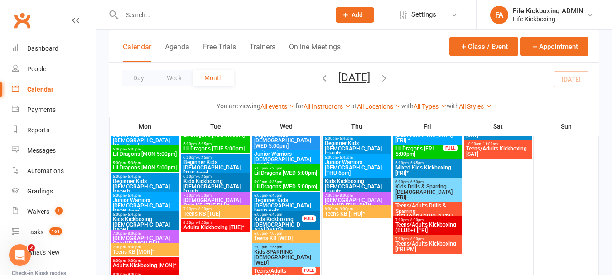
click at [276, 204] on span "Beginner Kids [DEMOGRAPHIC_DATA] [WED 6p]*" at bounding box center [286, 206] width 65 height 16
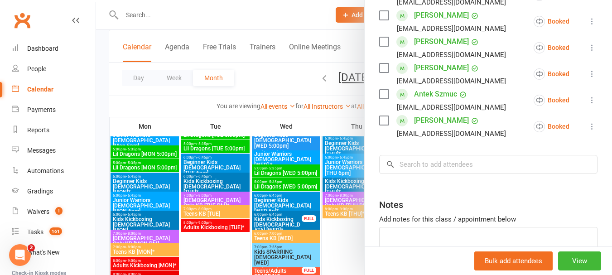
scroll to position [363, 0]
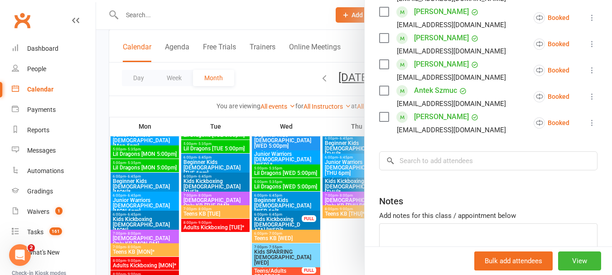
click at [320, 199] on div at bounding box center [354, 137] width 516 height 275
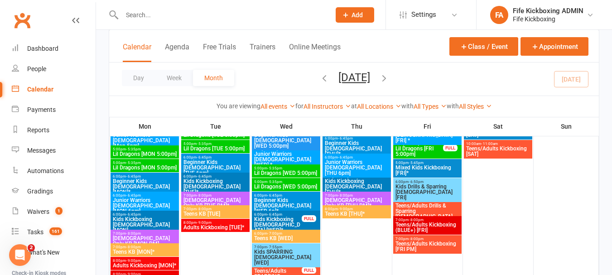
click at [291, 238] on span "Teens KB [WED]" at bounding box center [286, 238] width 65 height 5
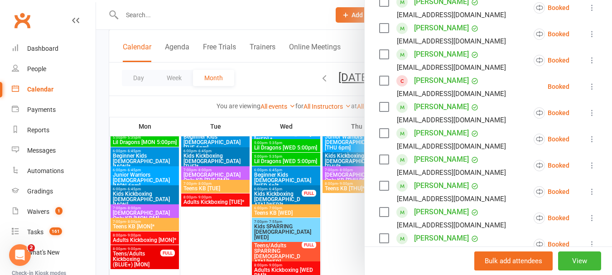
scroll to position [725, 0]
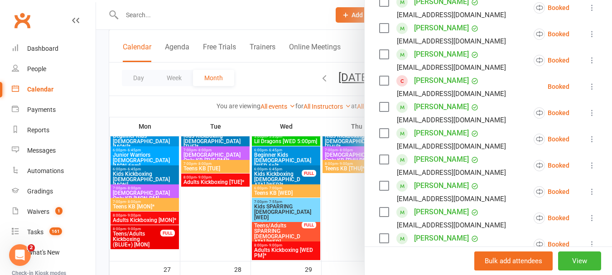
click at [295, 210] on div at bounding box center [354, 137] width 516 height 275
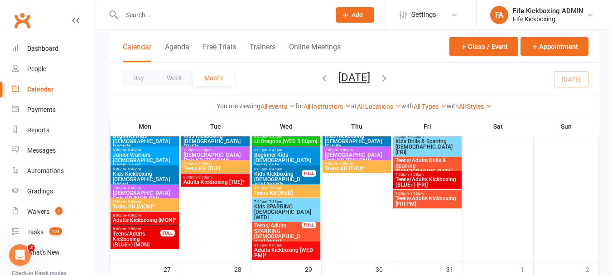
click at [282, 253] on span "Adults Kickboxing [WED PM]*" at bounding box center [286, 253] width 65 height 11
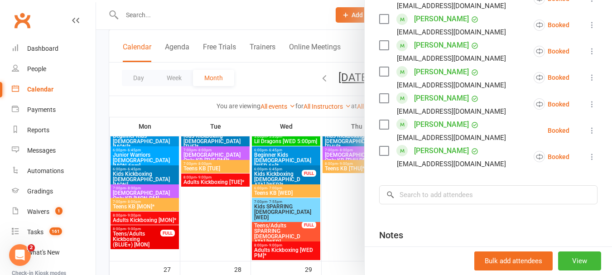
scroll to position [589, 0]
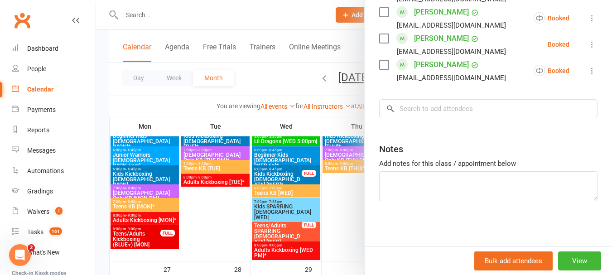
click at [355, 201] on div at bounding box center [354, 137] width 516 height 275
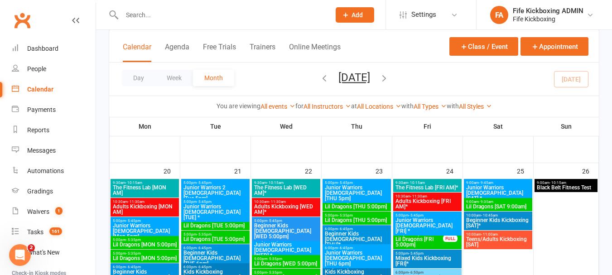
click at [365, 186] on span "Junior Warriors [DEMOGRAPHIC_DATA] [THU 5pm]" at bounding box center [357, 193] width 65 height 16
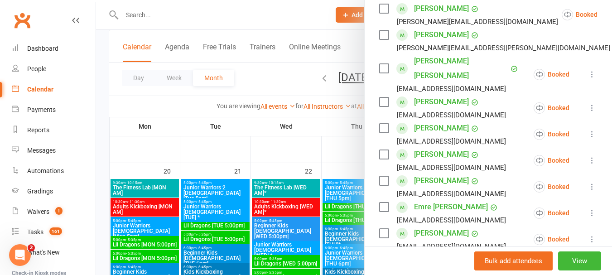
scroll to position [227, 0]
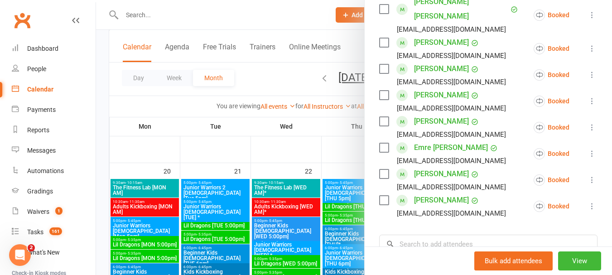
click at [359, 195] on div at bounding box center [354, 137] width 516 height 275
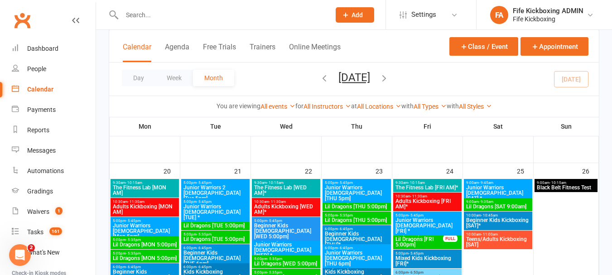
click at [355, 202] on span "5:00pm - 5:35pm" at bounding box center [357, 202] width 65 height 4
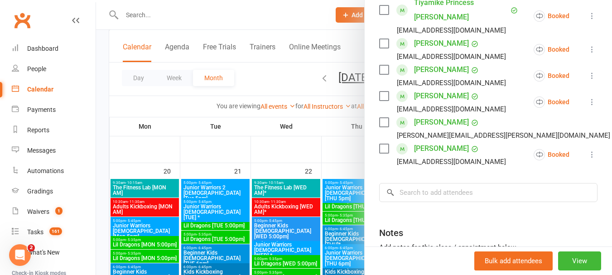
scroll to position [317, 0]
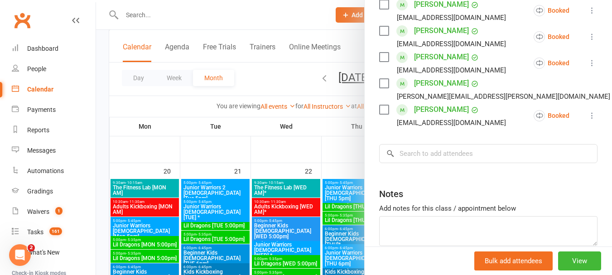
click at [342, 216] on div at bounding box center [354, 137] width 516 height 275
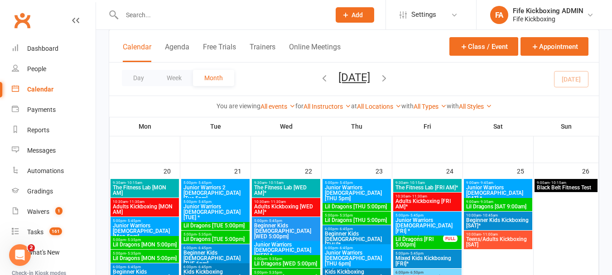
click at [342, 223] on span "Lil Dragons [THU 5:00pm]" at bounding box center [357, 220] width 65 height 5
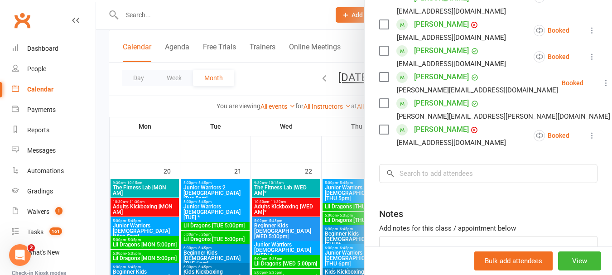
scroll to position [272, 0]
click at [335, 215] on div at bounding box center [354, 137] width 516 height 275
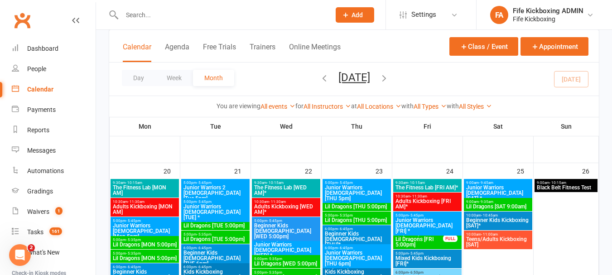
click at [345, 233] on span "Beginner Kids [DEMOGRAPHIC_DATA] [THU]*" at bounding box center [357, 239] width 65 height 16
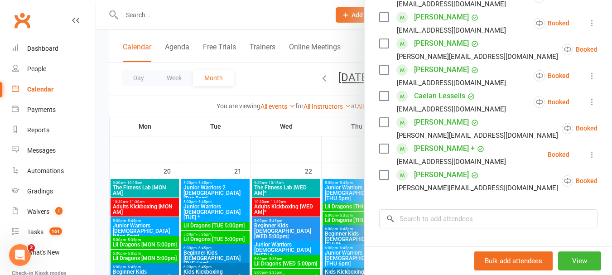
scroll to position [363, 0]
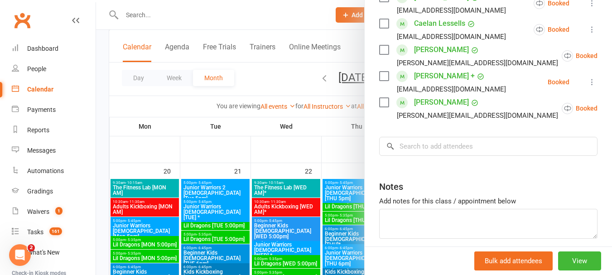
click at [343, 206] on div at bounding box center [354, 137] width 516 height 275
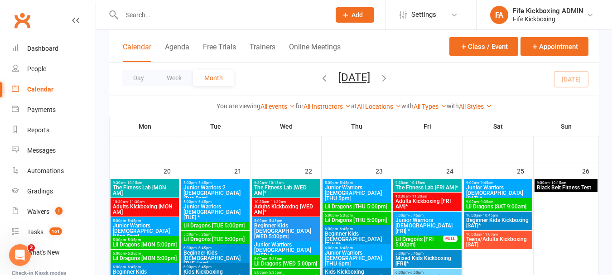
scroll to position [635, 0]
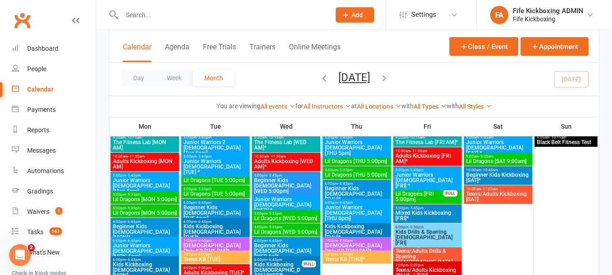
click at [358, 206] on span "Junior Warriors [DEMOGRAPHIC_DATA] [THU 6pm]" at bounding box center [357, 213] width 65 height 16
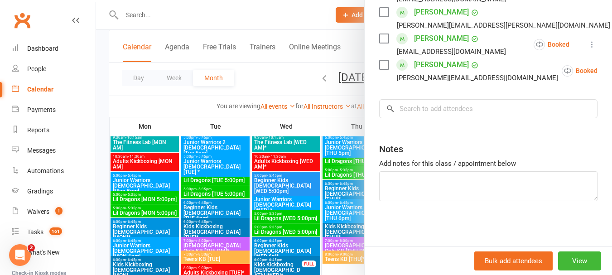
scroll to position [281, 0]
click at [342, 210] on div at bounding box center [354, 137] width 516 height 275
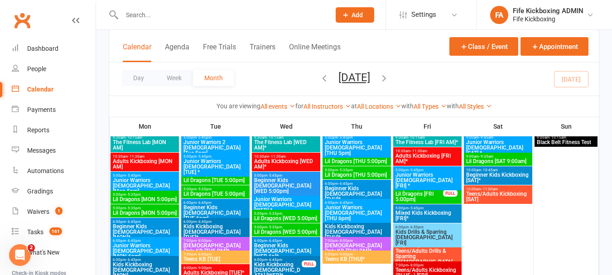
scroll to position [680, 0]
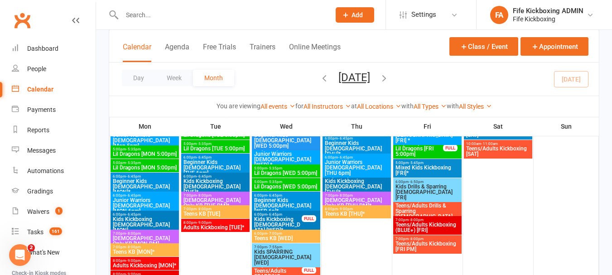
click at [365, 198] on span "[DEMOGRAPHIC_DATA] Only KB [THU PM]*" at bounding box center [357, 203] width 65 height 11
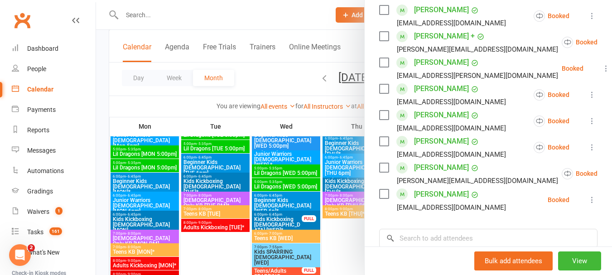
scroll to position [480, 0]
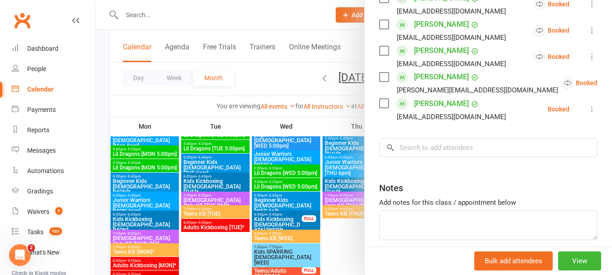
click at [349, 211] on div at bounding box center [354, 137] width 516 height 275
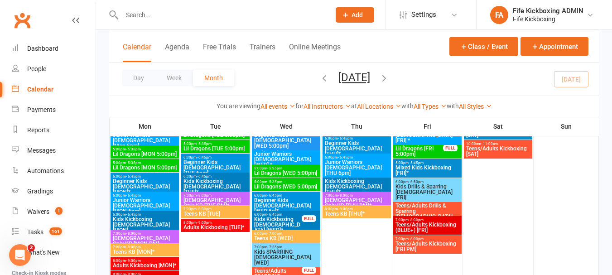
click at [349, 211] on span "Teens KB [THU]*" at bounding box center [357, 213] width 65 height 5
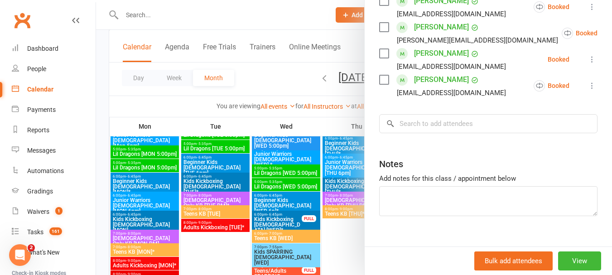
scroll to position [281, 0]
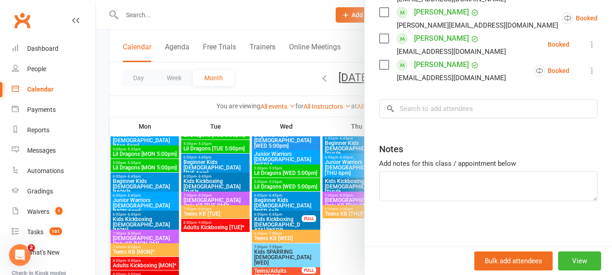
click at [345, 201] on div at bounding box center [354, 137] width 516 height 275
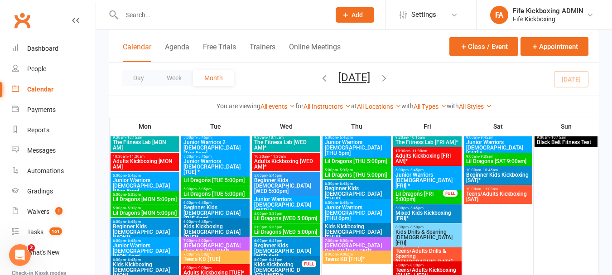
scroll to position [589, 0]
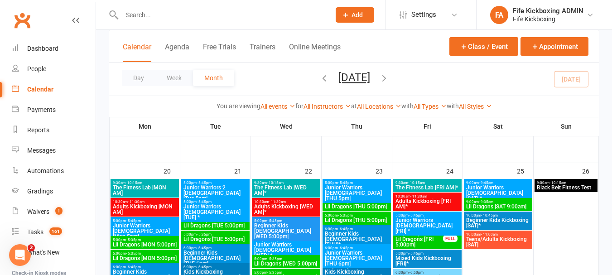
click at [434, 189] on span "The Fitness Lab [FRI AM]*" at bounding box center [427, 187] width 65 height 5
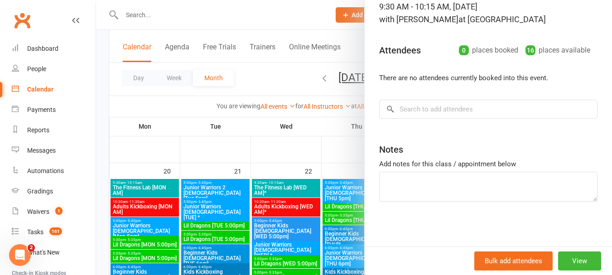
scroll to position [67, 0]
click at [314, 211] on div at bounding box center [354, 137] width 516 height 275
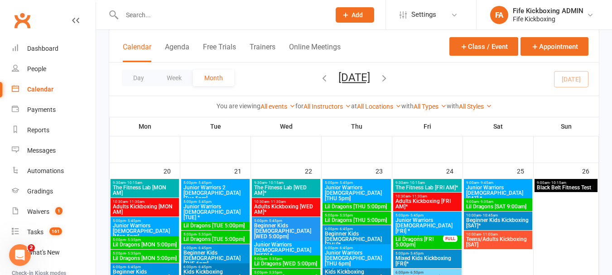
click at [408, 205] on span "Adults Kickboxing [FRI AM]*" at bounding box center [427, 204] width 65 height 11
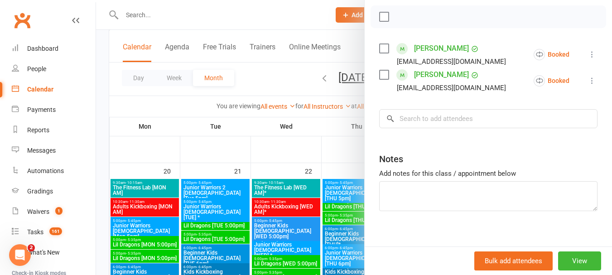
scroll to position [136, 0]
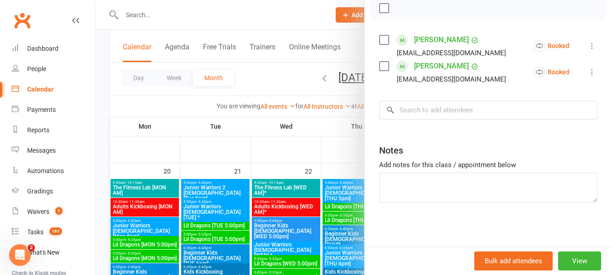
click at [345, 233] on div at bounding box center [354, 137] width 516 height 275
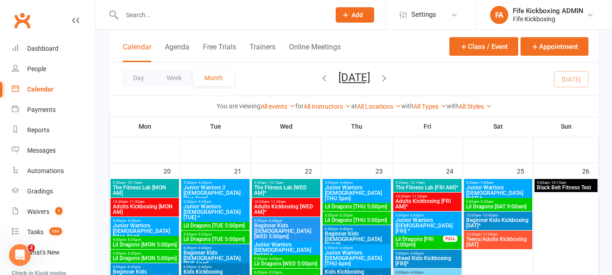
click at [407, 221] on span "Junior Warriors [DEMOGRAPHIC_DATA] [FRI] *" at bounding box center [427, 226] width 65 height 16
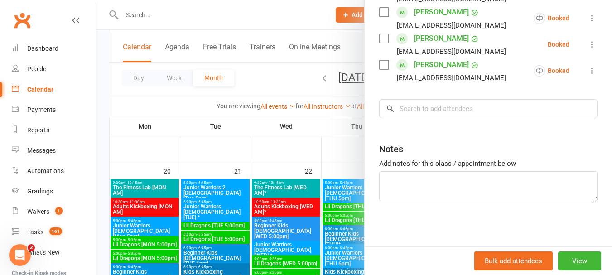
scroll to position [254, 0]
click at [341, 222] on div at bounding box center [354, 137] width 516 height 275
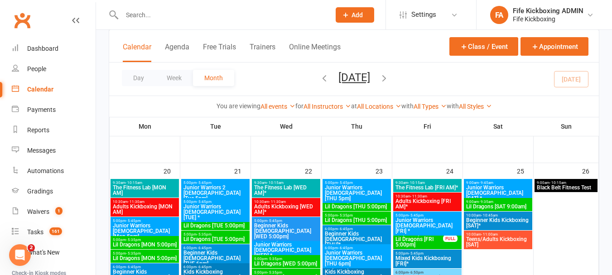
click at [434, 237] on span "Lil Dragons [FRI 5:00pm]" at bounding box center [419, 242] width 49 height 11
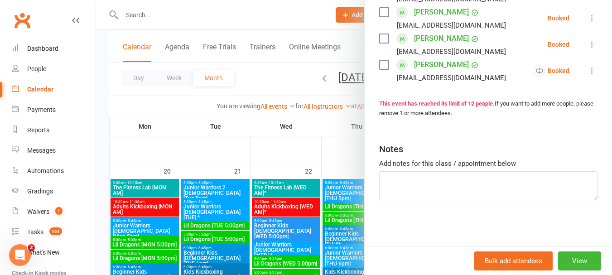
scroll to position [412, 0]
click at [348, 195] on div at bounding box center [354, 137] width 516 height 275
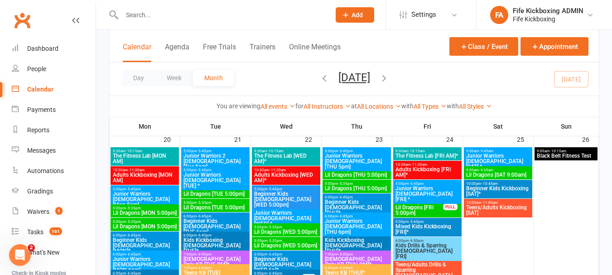
scroll to position [635, 0]
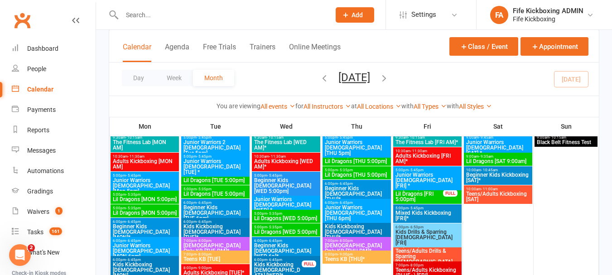
click at [420, 216] on span "Mixed Kids Kickboxing [FRI]*" at bounding box center [427, 215] width 65 height 11
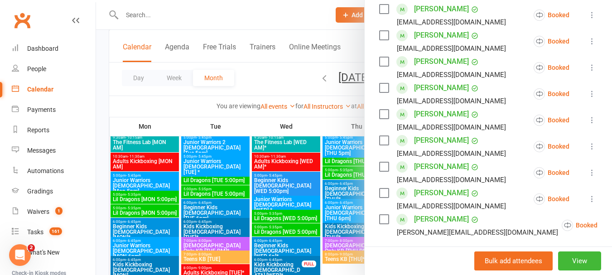
scroll to position [389, 0]
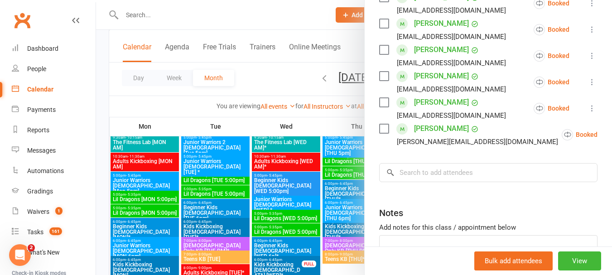
click at [343, 182] on div at bounding box center [354, 137] width 516 height 275
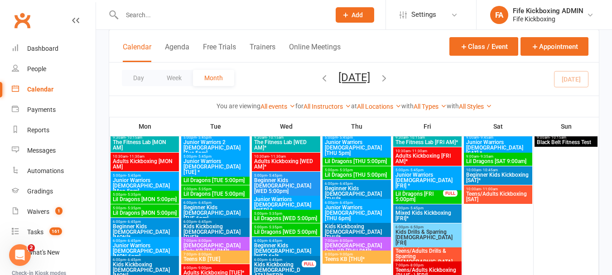
scroll to position [680, 0]
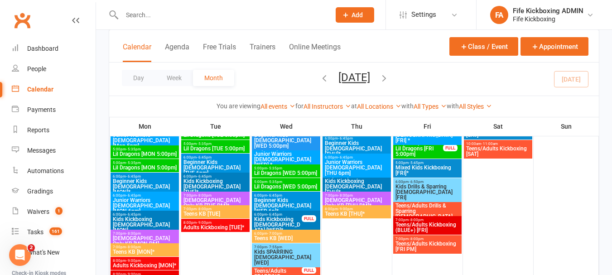
click at [439, 244] on span "Teens/Adults Kickboxing [FRI PM]" at bounding box center [427, 246] width 65 height 11
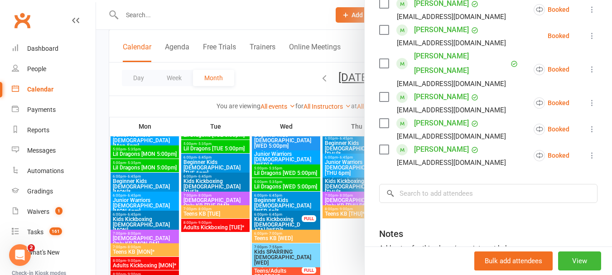
scroll to position [227, 0]
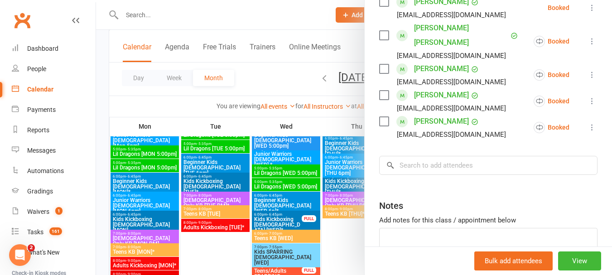
click at [346, 199] on div at bounding box center [354, 137] width 516 height 275
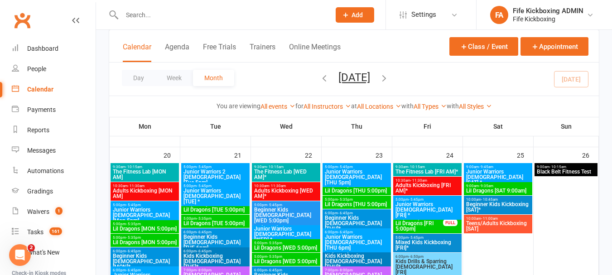
scroll to position [589, 0]
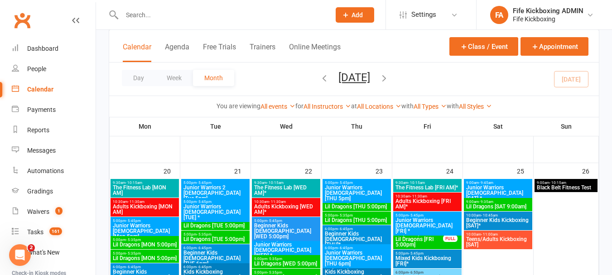
click at [479, 183] on span "- 9:45am" at bounding box center [486, 183] width 15 height 4
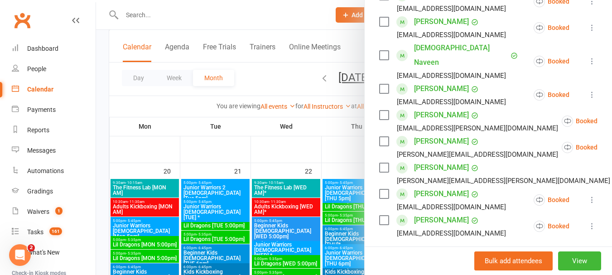
scroll to position [272, 0]
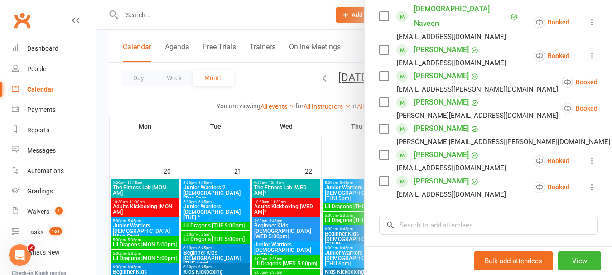
click at [347, 205] on div at bounding box center [354, 137] width 516 height 275
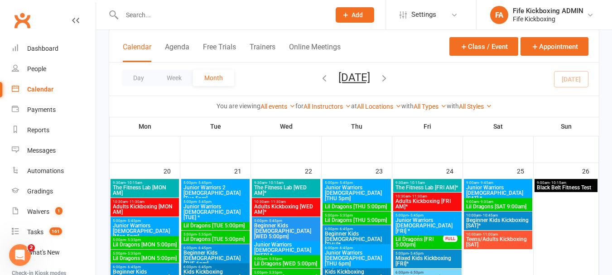
click at [493, 208] on span "Lil Dragons [SAT 9:00am]" at bounding box center [498, 206] width 65 height 5
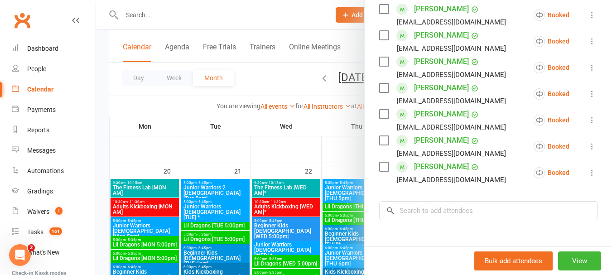
click at [322, 197] on div at bounding box center [354, 137] width 516 height 275
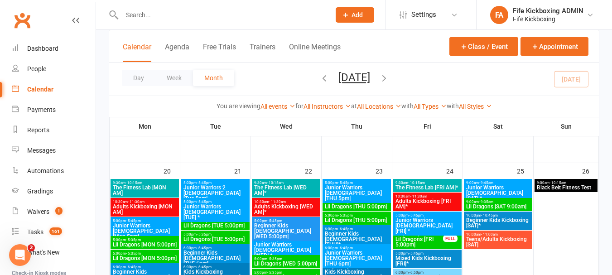
click at [500, 221] on span "Beginner Kids Kickboxing [SAT]*" at bounding box center [498, 223] width 65 height 11
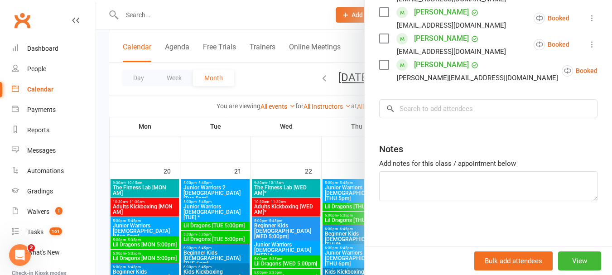
drag, startPoint x: 305, startPoint y: 204, endPoint x: 383, endPoint y: 210, distance: 78.7
click at [306, 204] on div at bounding box center [354, 137] width 516 height 275
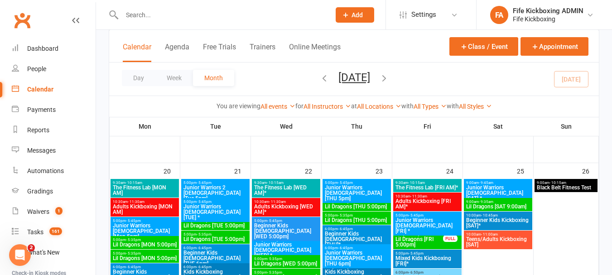
click at [477, 240] on span "Teens/Adults Kickboxing [SAT]" at bounding box center [498, 242] width 65 height 11
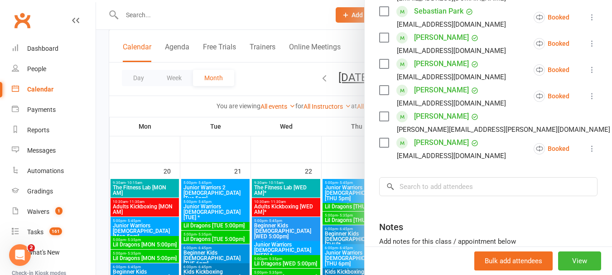
scroll to position [363, 0]
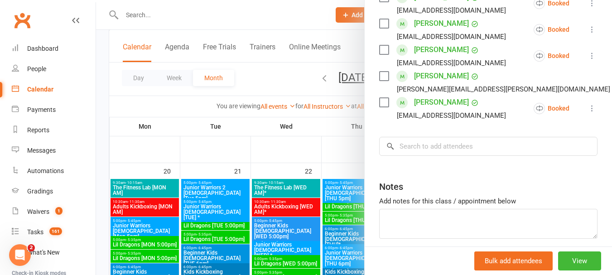
click at [306, 197] on div at bounding box center [354, 137] width 516 height 275
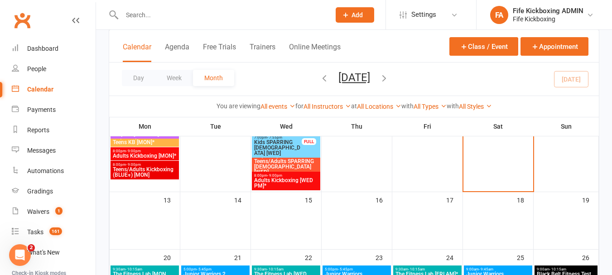
scroll to position [499, 0]
